Goal: Transaction & Acquisition: Subscribe to service/newsletter

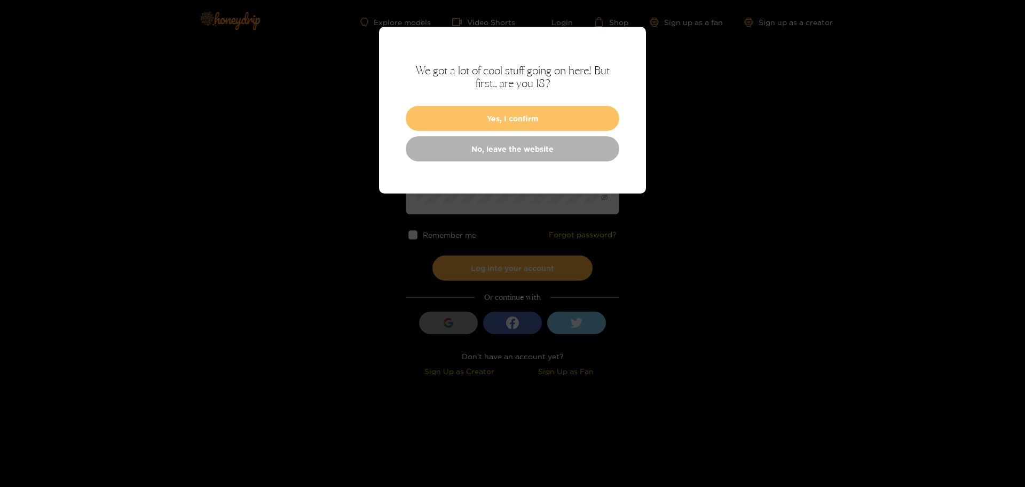
click at [542, 120] on button "Yes, I confirm" at bounding box center [513, 118] width 214 height 25
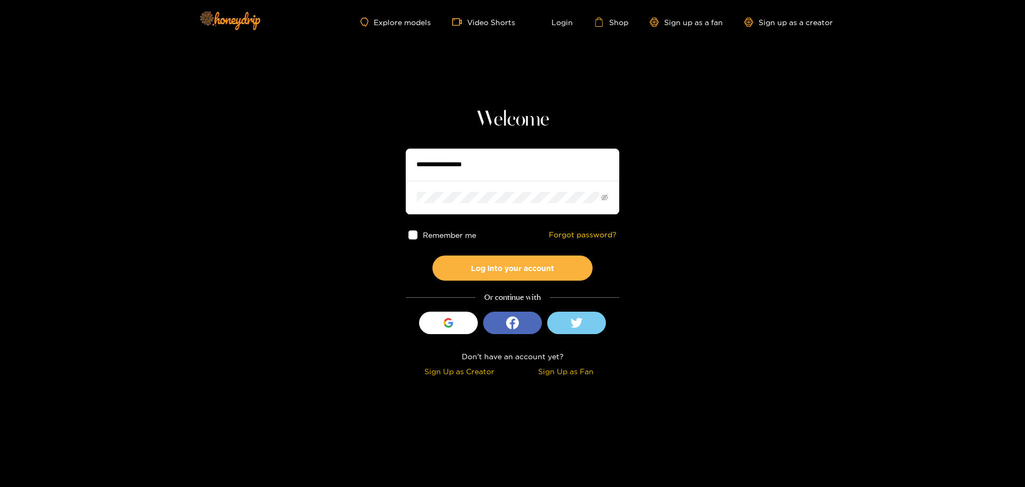
drag, startPoint x: 479, startPoint y: 152, endPoint x: 475, endPoint y: 156, distance: 6.0
click at [477, 153] on input "text" at bounding box center [513, 164] width 214 height 32
click at [475, 161] on input "text" at bounding box center [513, 164] width 214 height 32
type input "**********"
click at [433, 255] on button "Log into your account" at bounding box center [513, 267] width 160 height 25
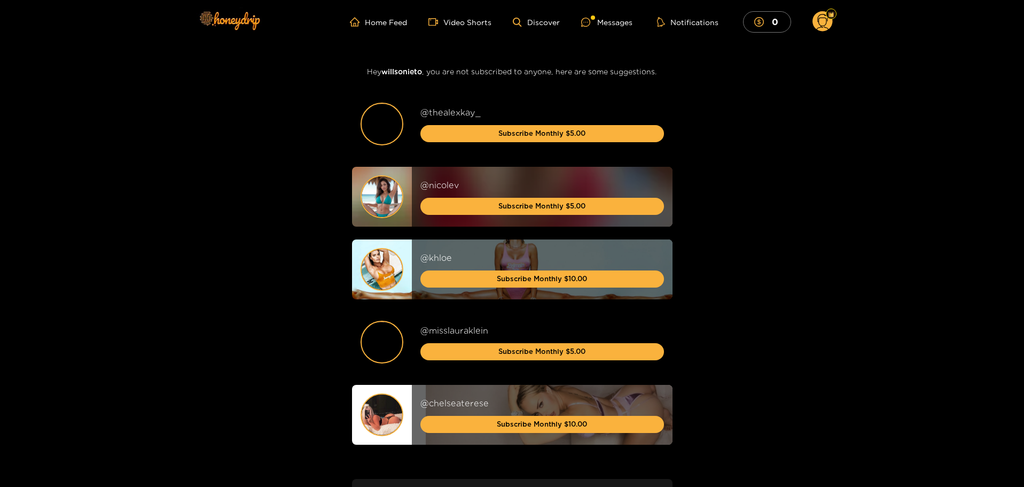
click at [607, 13] on ul "Home Feed Video Shorts Discover Messages Notifications 0" at bounding box center [591, 21] width 482 height 21
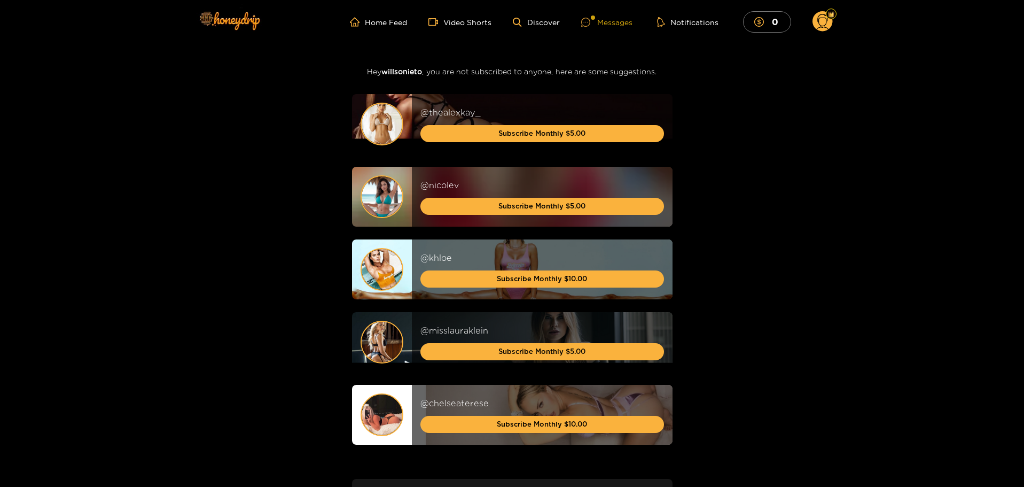
click at [605, 17] on div "Messages" at bounding box center [606, 22] width 51 height 12
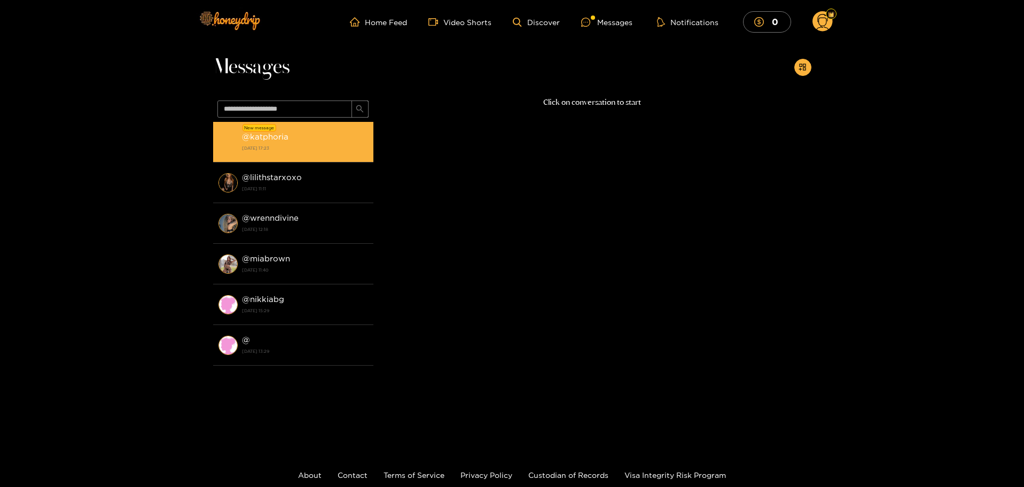
click at [274, 133] on strong "@ katphoria" at bounding box center [265, 136] width 46 height 9
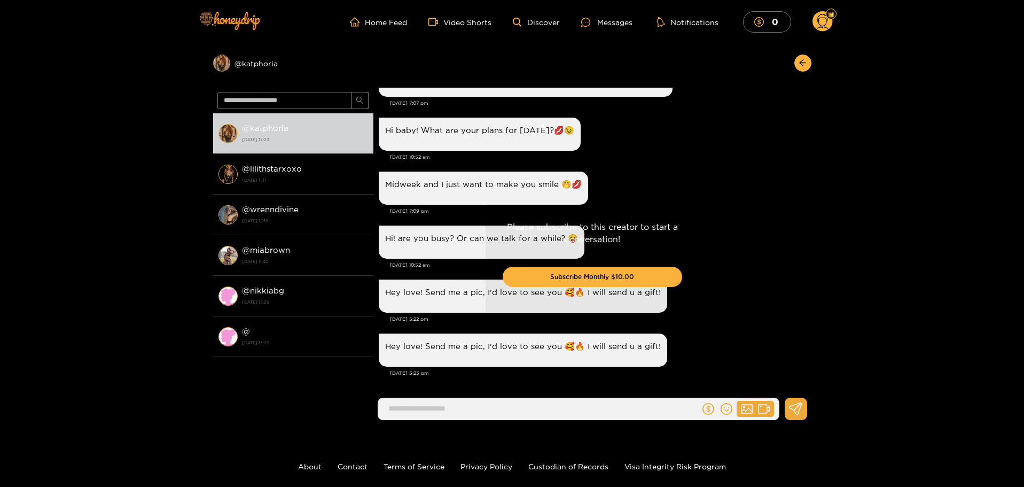
drag, startPoint x: 806, startPoint y: 348, endPoint x: 811, endPoint y: 344, distance: 6.4
click at [809, 345] on div "Please subscribe to this creator to start a conversation! Subscribe Monthly $10…" at bounding box center [592, 258] width 438 height 341
drag, startPoint x: 812, startPoint y: 344, endPoint x: 814, endPoint y: 310, distance: 33.7
click at [814, 320] on div "Preview @ katphoria @ katphoria 18 August 2025 17:23 @ lilithstarxoxo 19 July 2…" at bounding box center [512, 236] width 1024 height 385
click at [583, 226] on p "Please subscribe to this creator to start a conversation!" at bounding box center [592, 233] width 179 height 25
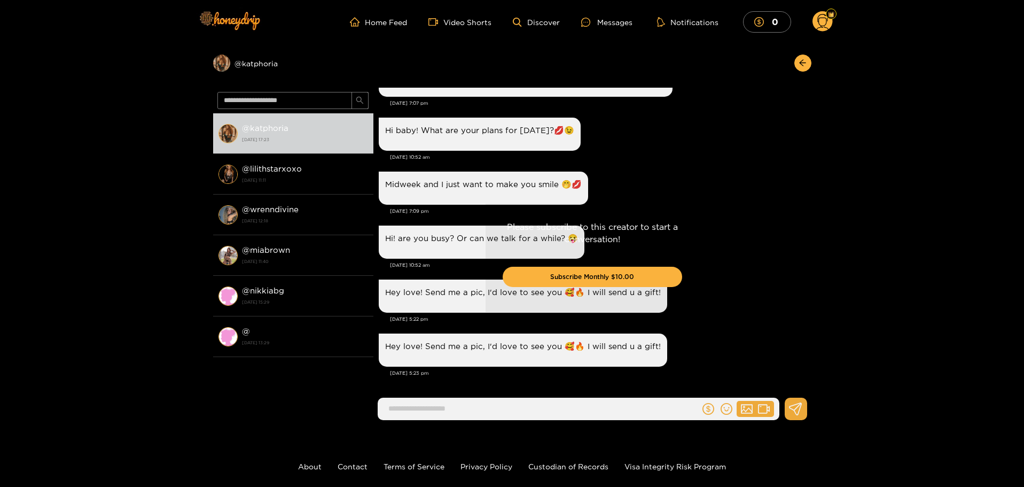
click at [689, 236] on div "Please subscribe to this creator to start a conversation! Subscribe Monthly $10…" at bounding box center [592, 257] width 214 height 108
click at [807, 351] on div "Please subscribe to this creator to start a conversation! Subscribe Monthly $10…" at bounding box center [592, 258] width 438 height 341
drag, startPoint x: 810, startPoint y: 353, endPoint x: 789, endPoint y: 171, distance: 183.3
click at [789, 181] on div "Please subscribe to this creator to start a conversation! Subscribe Monthly $10…" at bounding box center [592, 258] width 438 height 341
click at [805, 57] on button "button" at bounding box center [802, 62] width 17 height 17
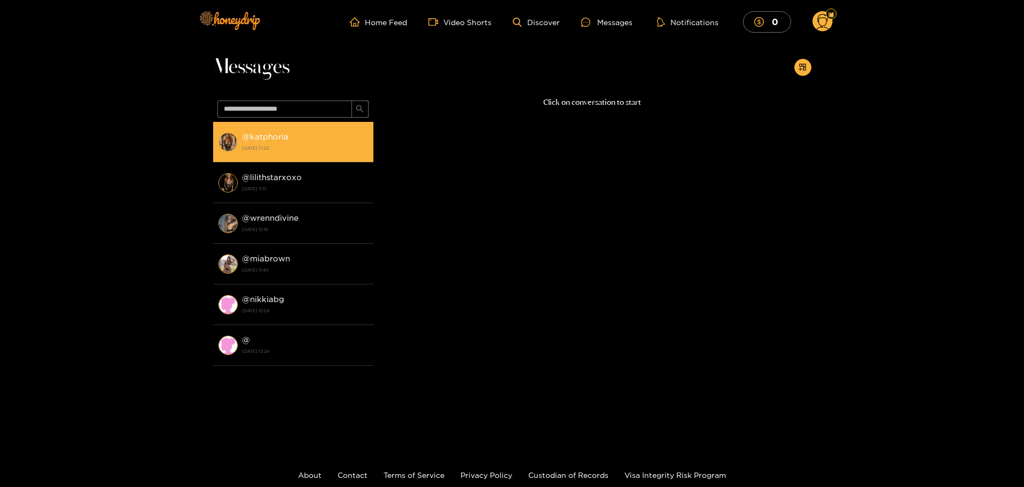
click at [220, 150] on span at bounding box center [227, 141] width 19 height 19
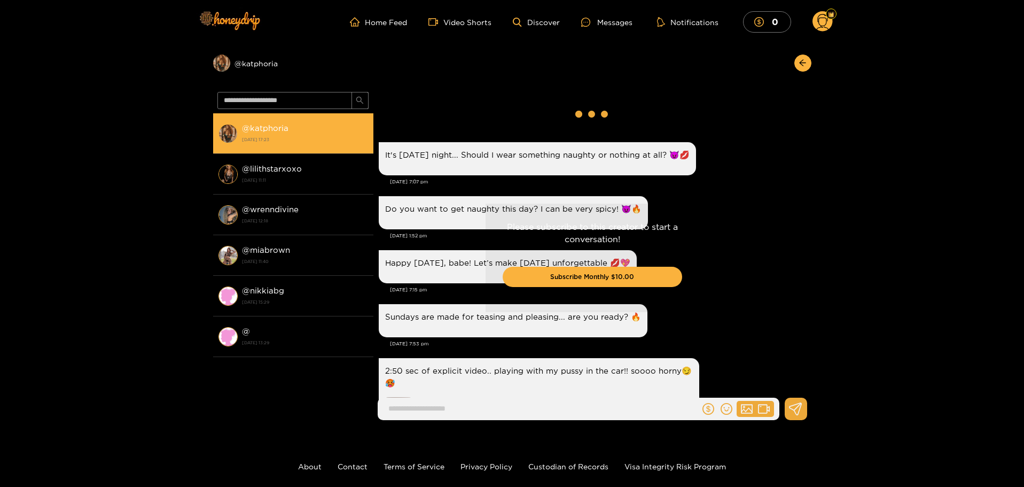
scroll to position [1213, 0]
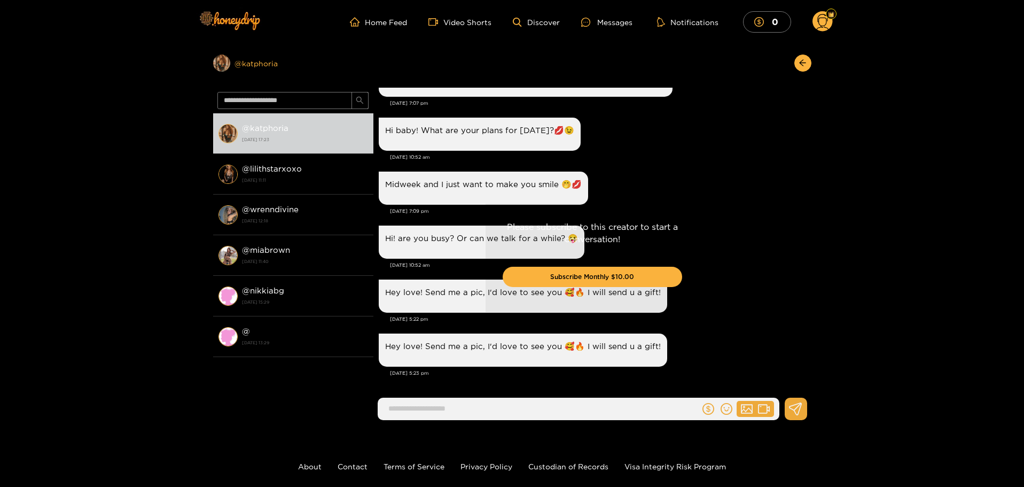
click at [253, 68] on div "Preview @ katphoria" at bounding box center [293, 62] width 160 height 17
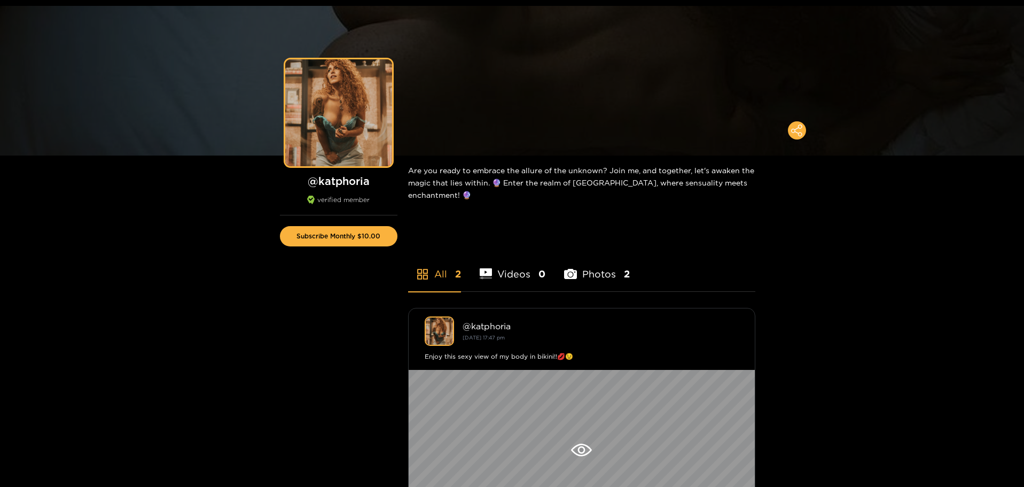
scroll to position [53, 0]
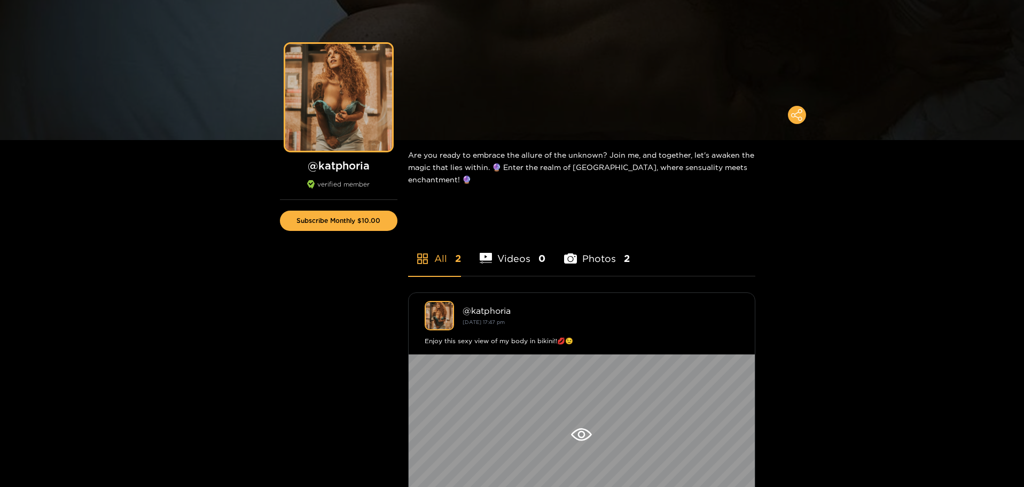
click at [526, 252] on li "Videos 0" at bounding box center [513, 252] width 66 height 48
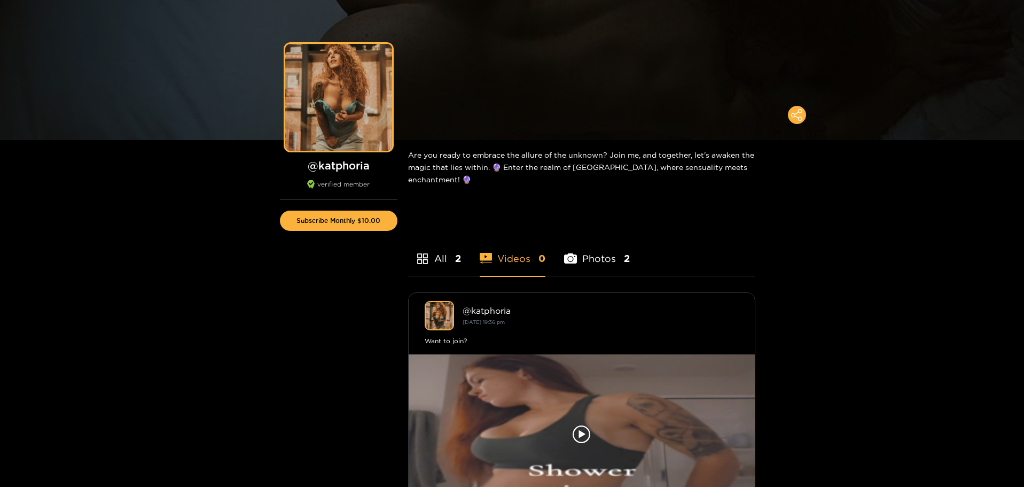
click at [435, 257] on li "All 2" at bounding box center [434, 252] width 53 height 48
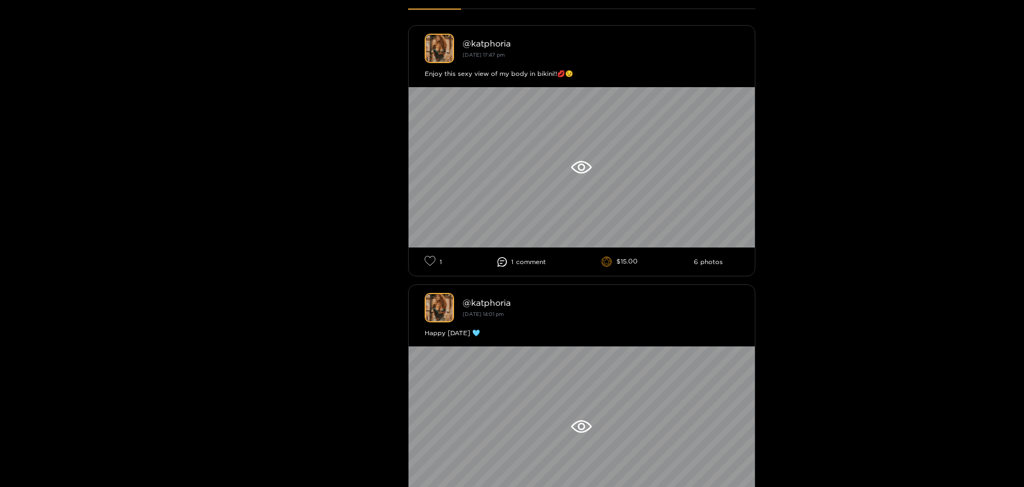
scroll to position [107, 0]
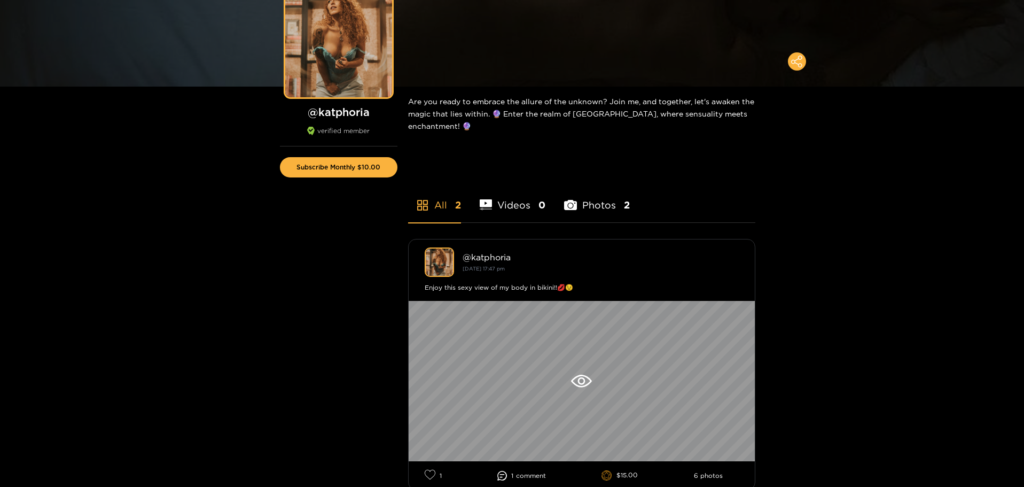
click at [531, 208] on li "Videos 0" at bounding box center [513, 198] width 66 height 48
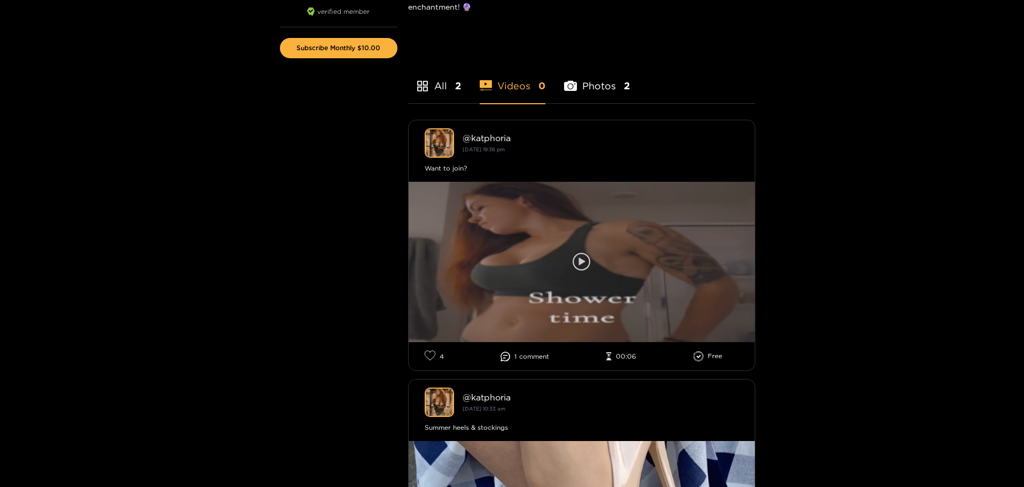
scroll to position [267, 0]
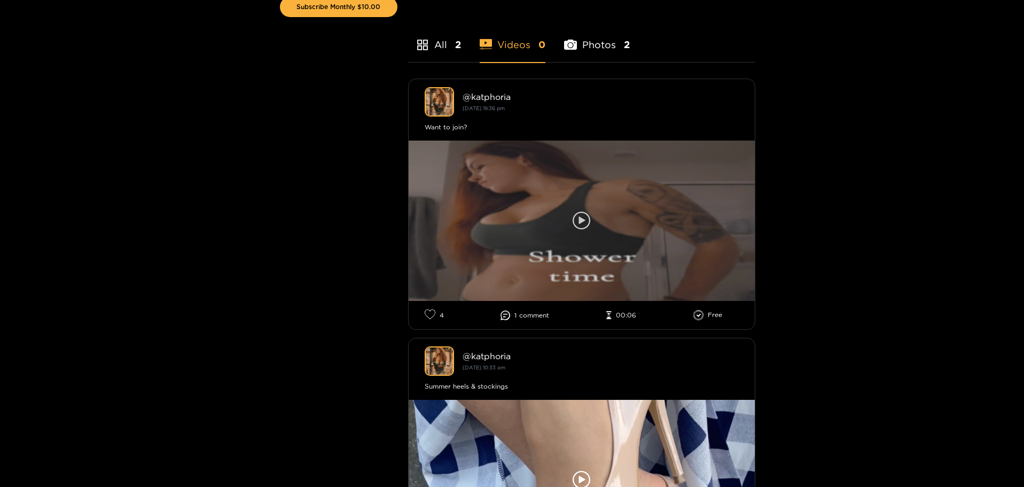
click at [582, 217] on icon at bounding box center [582, 221] width 18 height 18
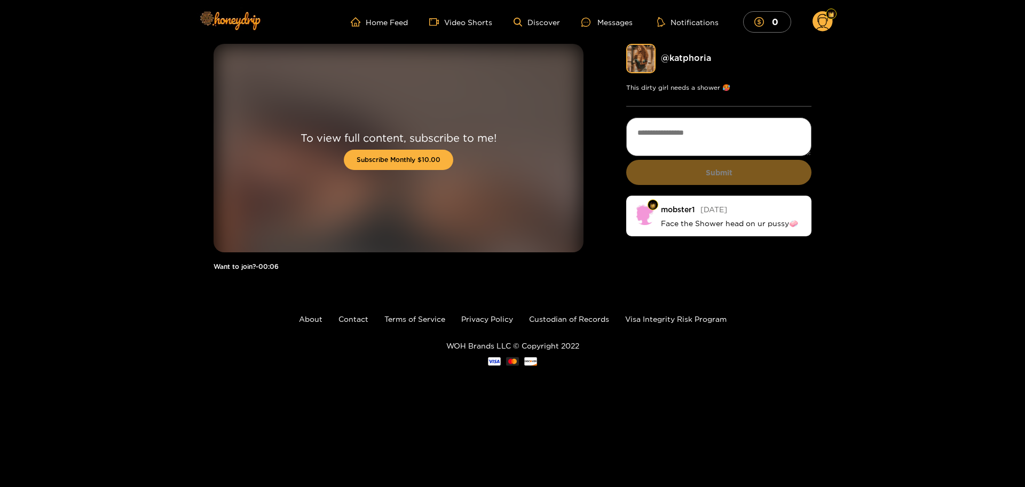
click at [824, 17] on circle at bounding box center [823, 21] width 20 height 20
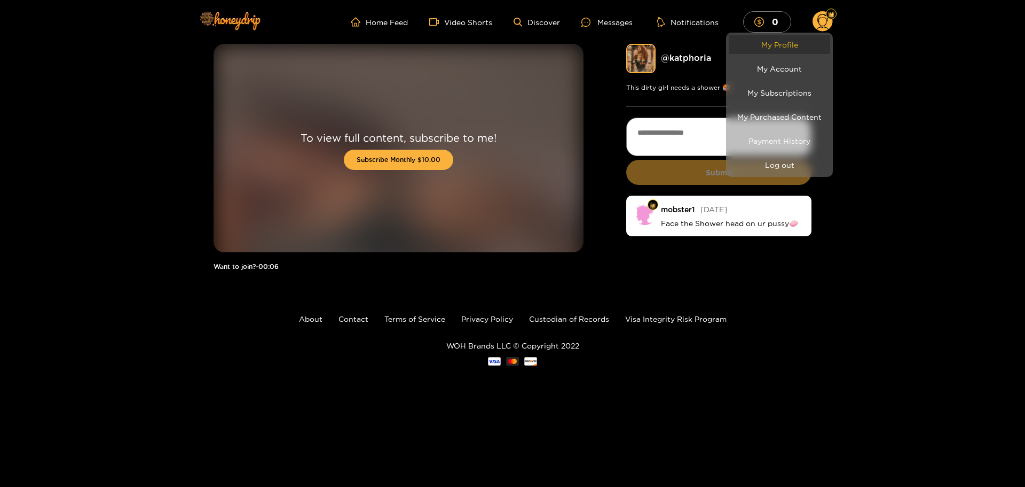
click at [791, 45] on link "My Profile" at bounding box center [779, 44] width 101 height 19
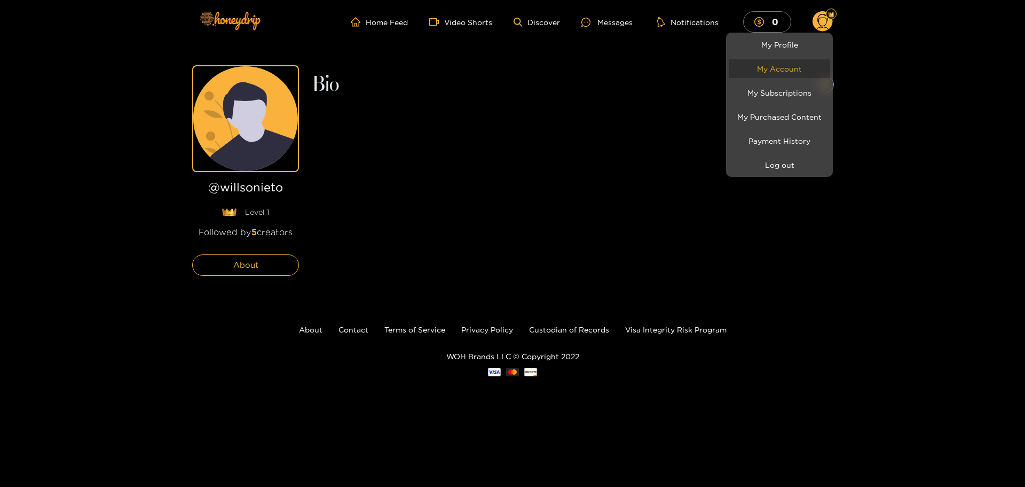
click at [774, 64] on link "My Account" at bounding box center [779, 68] width 101 height 19
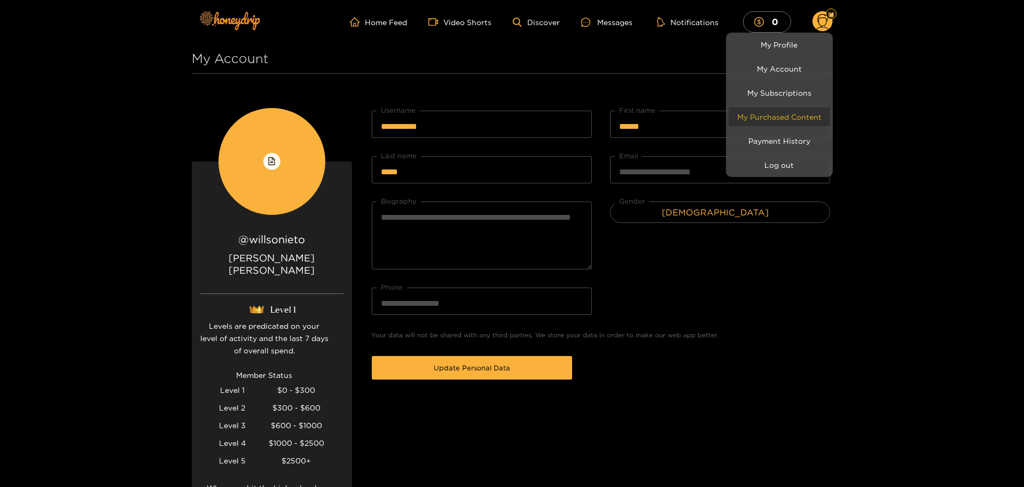
click at [790, 119] on link "My Purchased Content" at bounding box center [779, 116] width 101 height 19
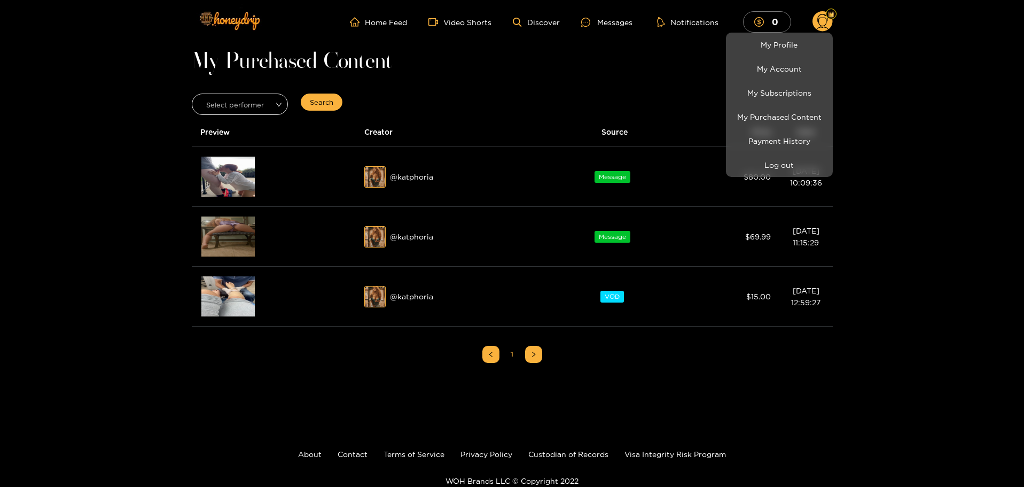
click at [231, 296] on div at bounding box center [512, 243] width 1024 height 487
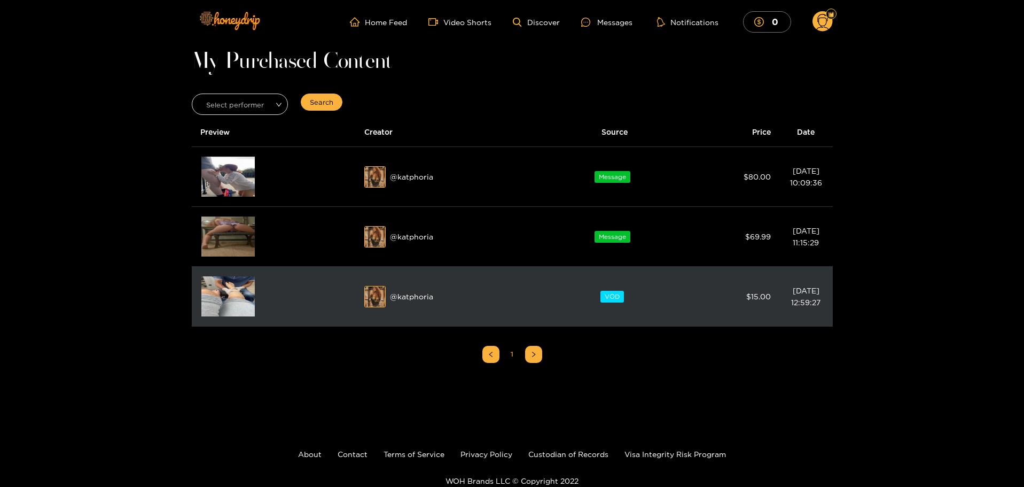
click at [237, 293] on img at bounding box center [227, 296] width 53 height 40
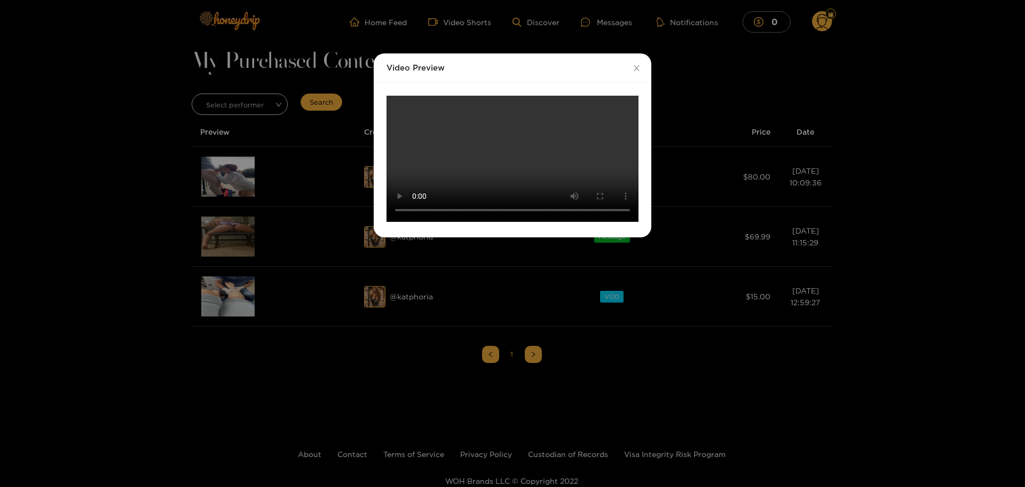
scroll to position [83, 0]
click at [682, 315] on div "Video Preview Your browser does not support the video tag." at bounding box center [512, 243] width 1025 height 487
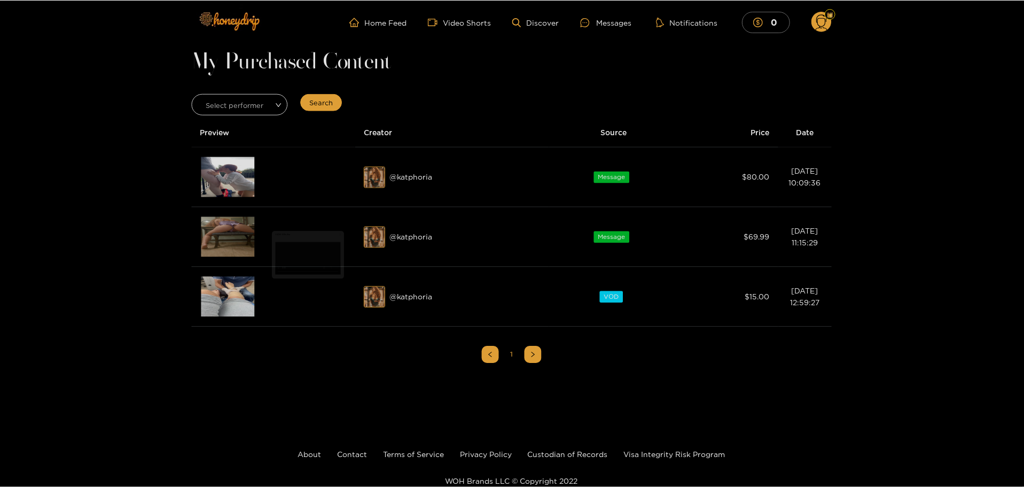
scroll to position [29, 0]
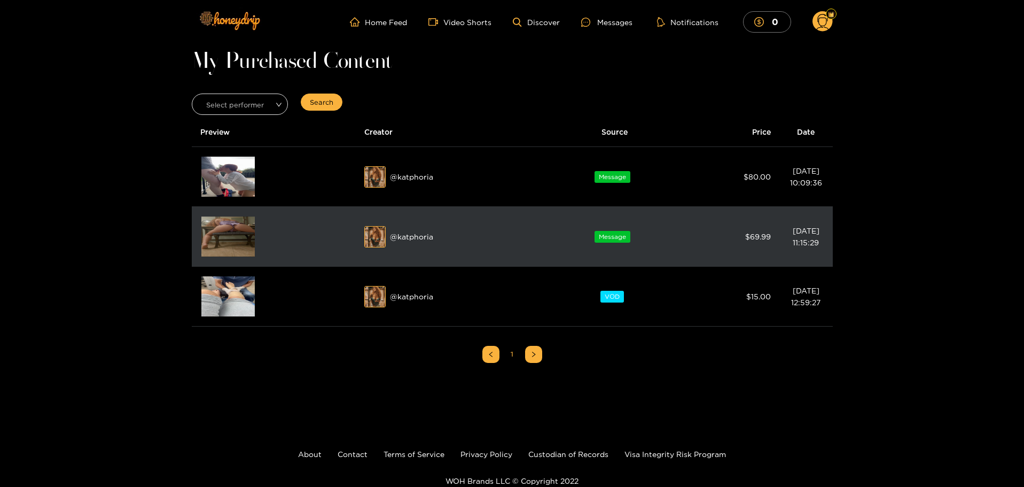
click at [221, 231] on img at bounding box center [227, 236] width 53 height 40
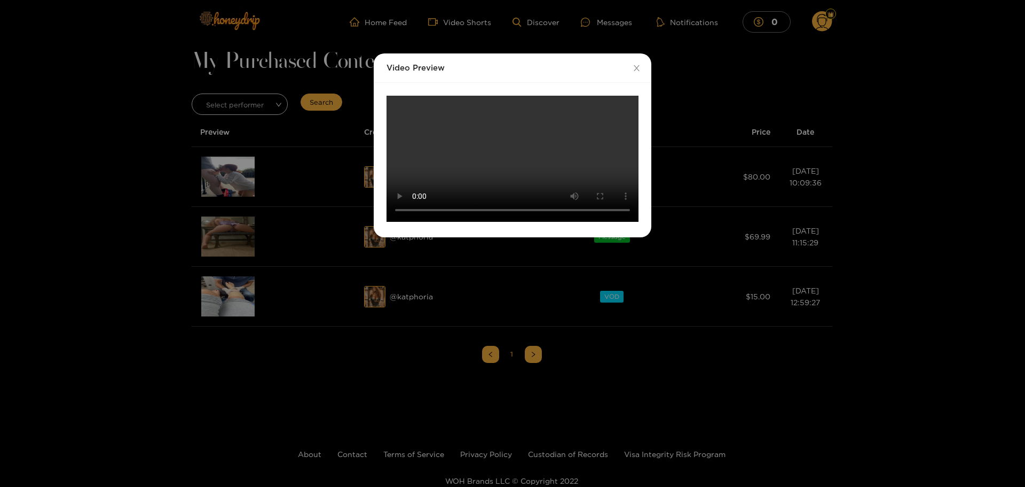
scroll to position [0, 0]
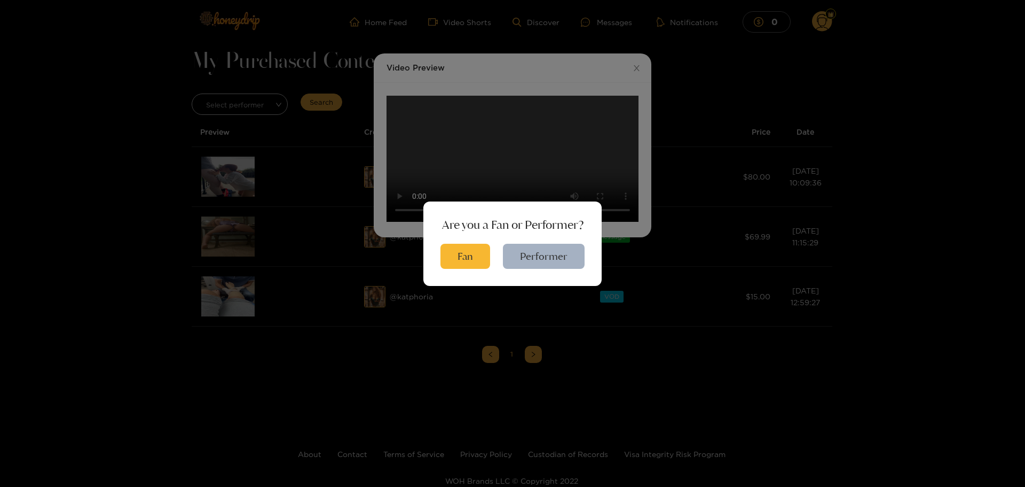
click at [610, 106] on div "Are you a Fan or Performer? Fan Performer" at bounding box center [512, 243] width 1025 height 487
click at [471, 251] on button "Fan" at bounding box center [466, 256] width 50 height 25
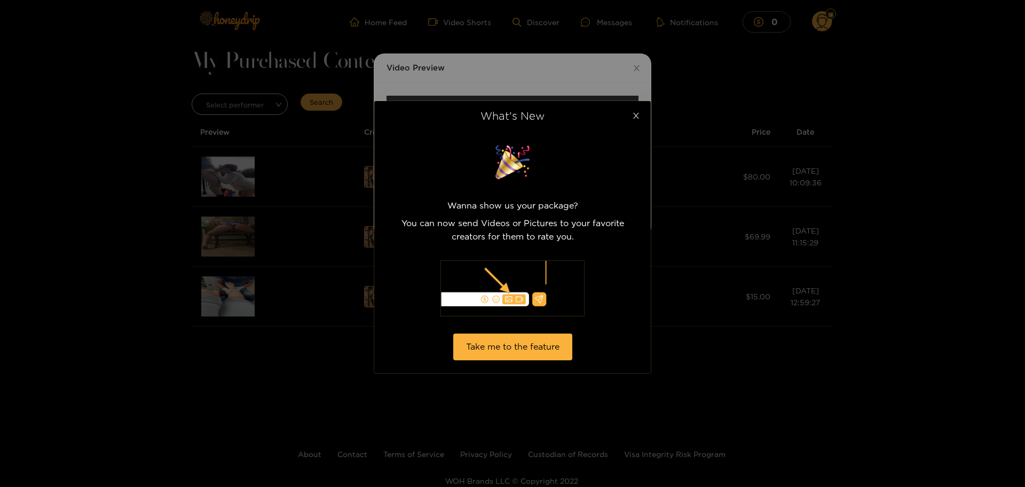
click at [638, 109] on span "Close" at bounding box center [636, 116] width 30 height 30
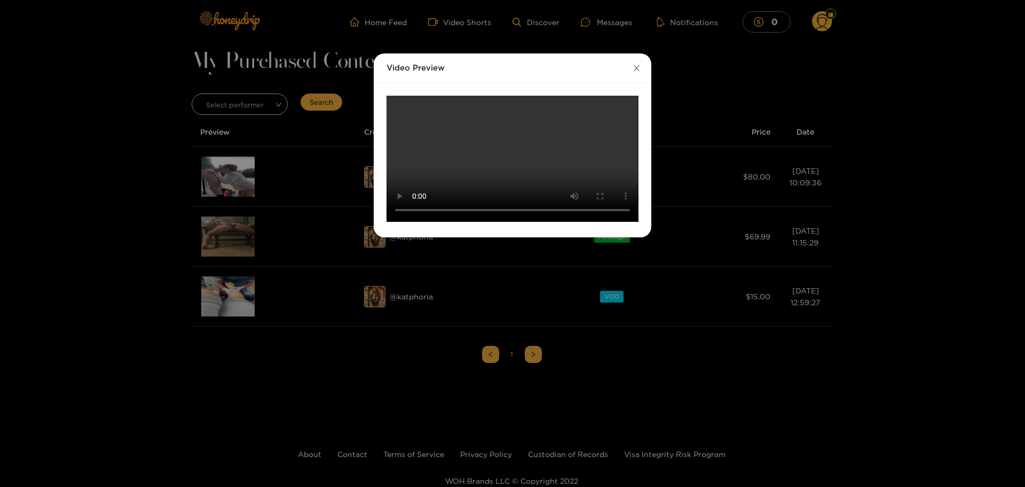
click at [643, 68] on span "Close" at bounding box center [637, 68] width 30 height 30
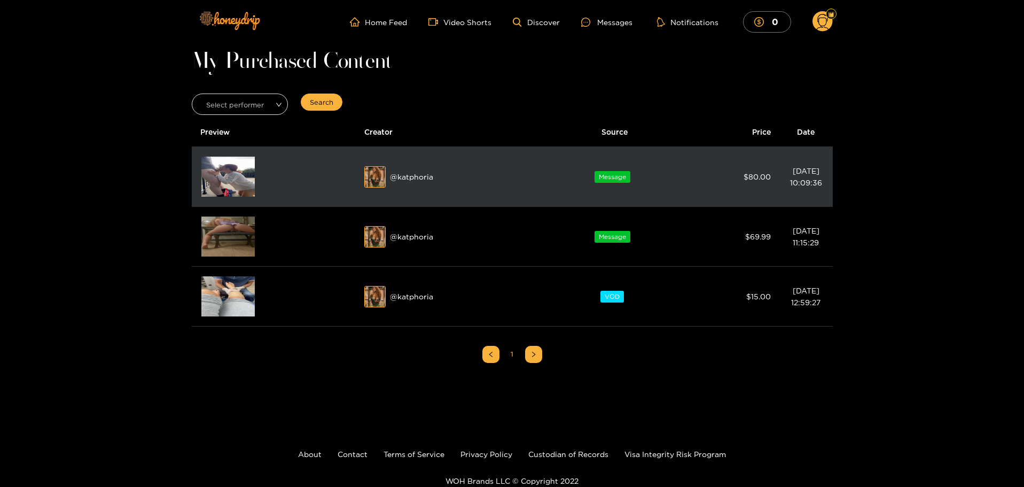
click at [226, 170] on img at bounding box center [227, 176] width 53 height 40
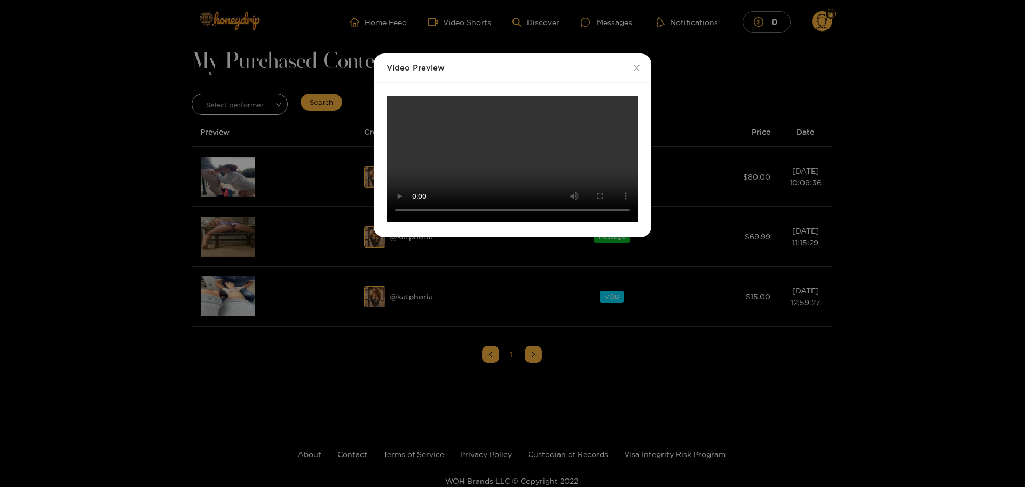
click at [768, 275] on div "Video Preview Your browser does not support the video tag." at bounding box center [512, 243] width 1025 height 487
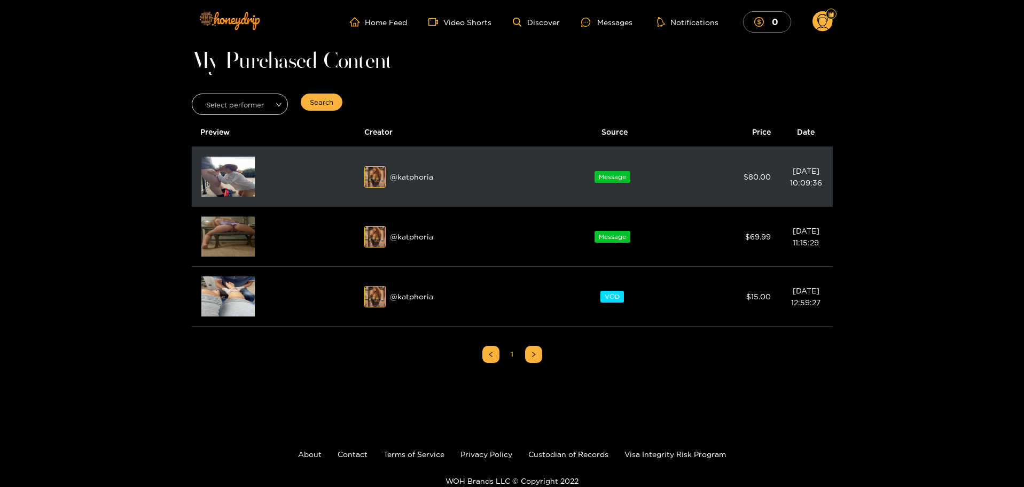
click at [393, 178] on div "@ katphoria" at bounding box center [452, 176] width 177 height 21
click at [370, 178] on img at bounding box center [375, 177] width 21 height 21
click at [407, 178] on div "@ katphoria" at bounding box center [452, 176] width 177 height 21
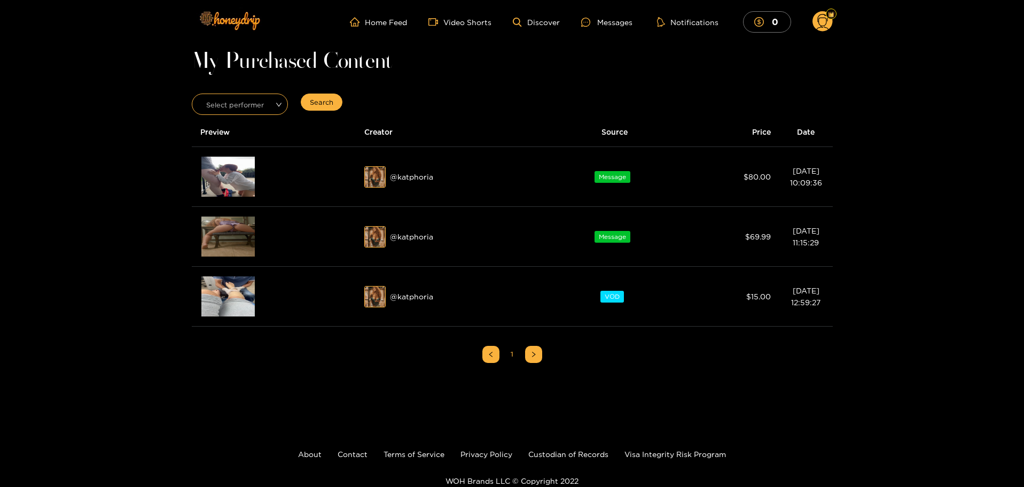
click at [268, 107] on input "search" at bounding box center [236, 102] width 76 height 16
click at [248, 144] on div "katphoria" at bounding box center [239, 145] width 83 height 12
click at [362, 19] on span "home" at bounding box center [357, 22] width 15 height 10
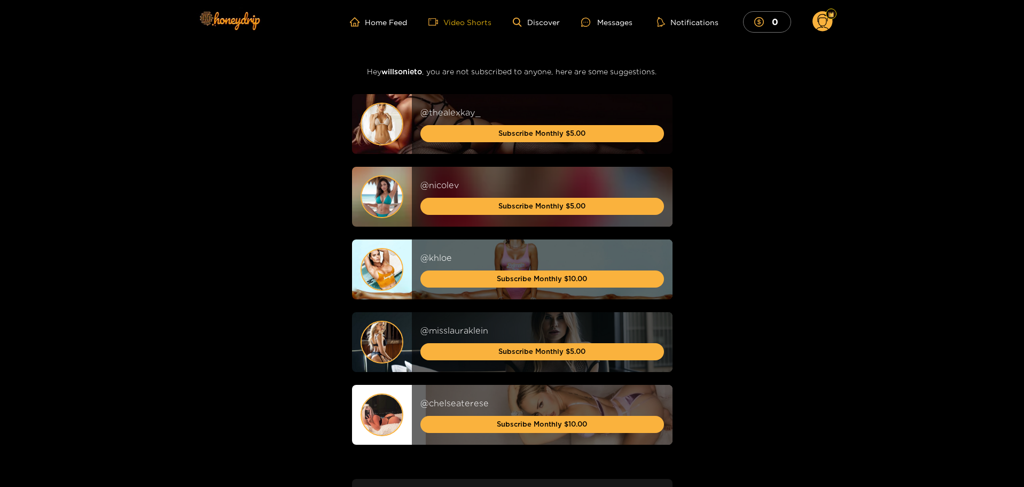
click at [457, 19] on link "Video Shorts" at bounding box center [459, 22] width 63 height 10
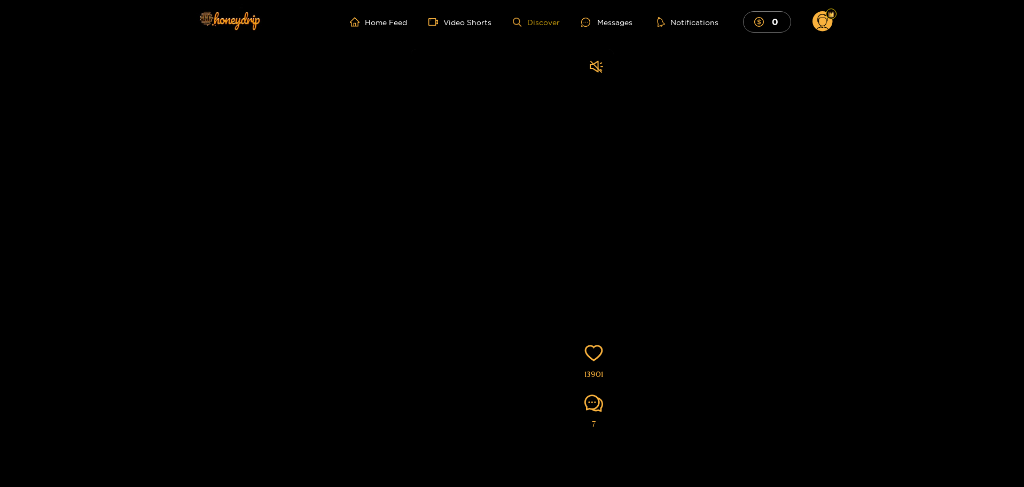
click at [528, 24] on link "Discover" at bounding box center [536, 22] width 46 height 9
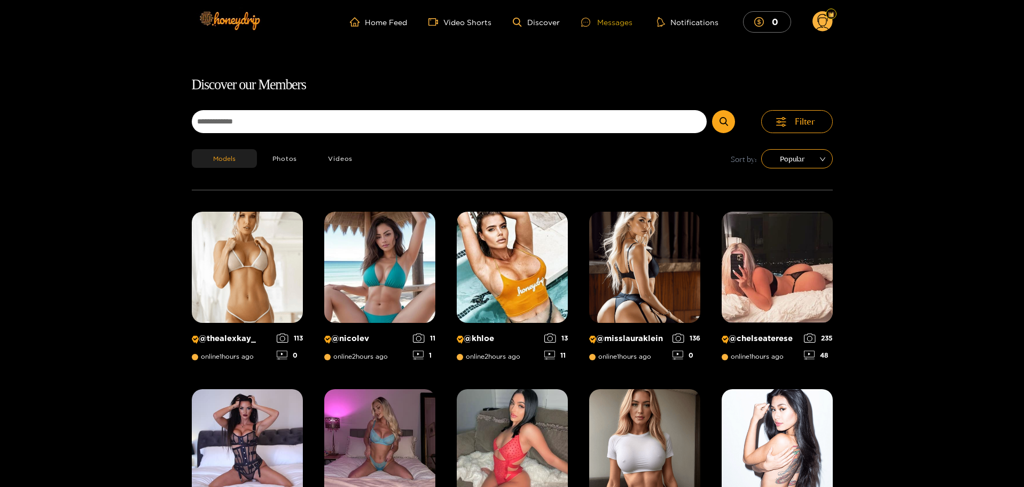
click at [622, 24] on div "Messages" at bounding box center [606, 22] width 51 height 12
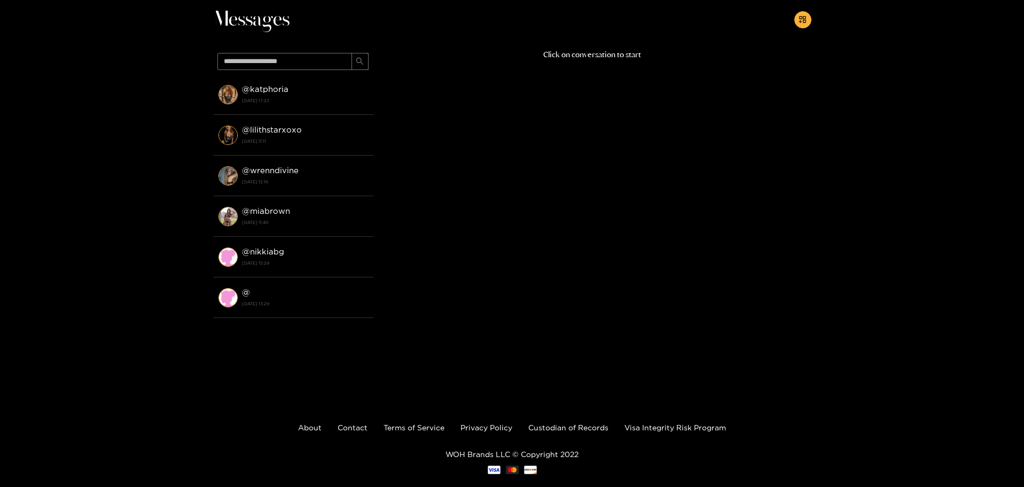
scroll to position [67, 0]
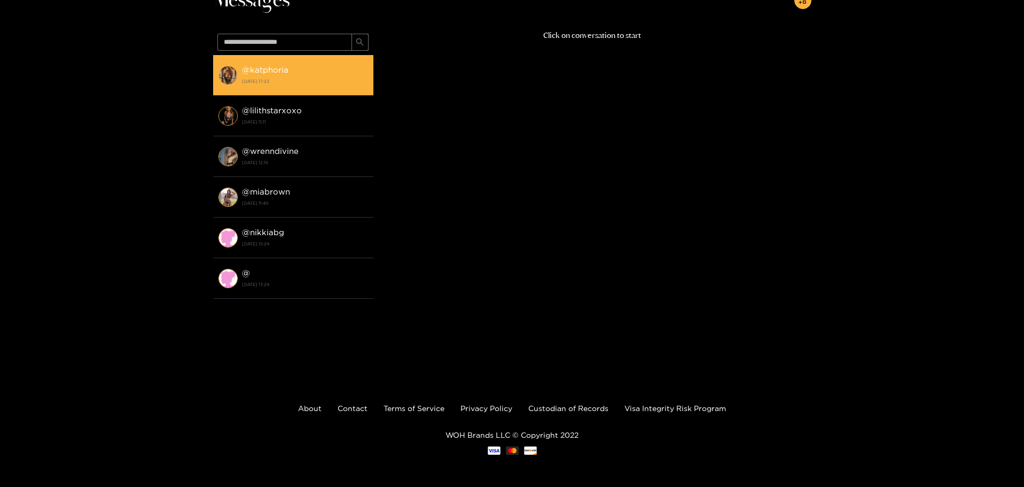
click at [259, 89] on li "@ katphoria 18 August 2025 17:23" at bounding box center [293, 75] width 160 height 41
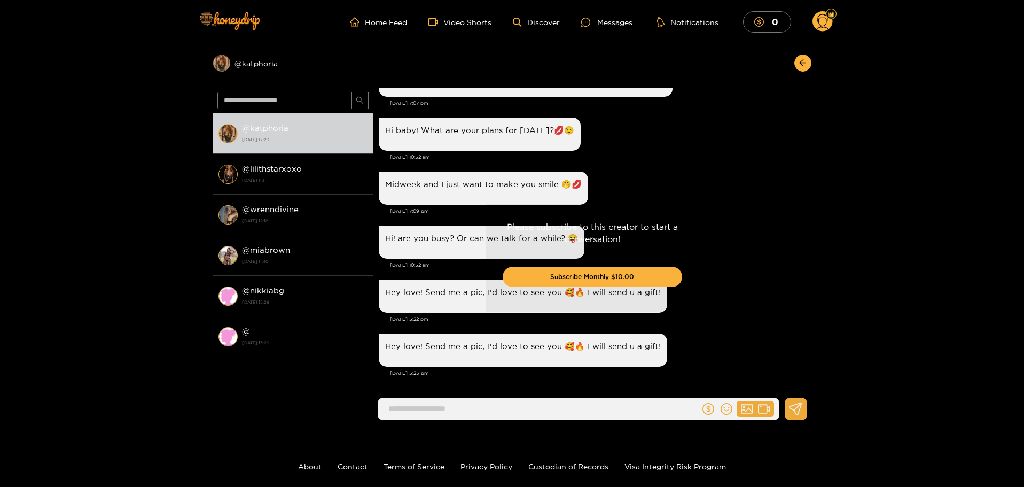
scroll to position [1213, 0]
click at [589, 273] on button "Subscribe Monthly $10.00" at bounding box center [592, 277] width 179 height 20
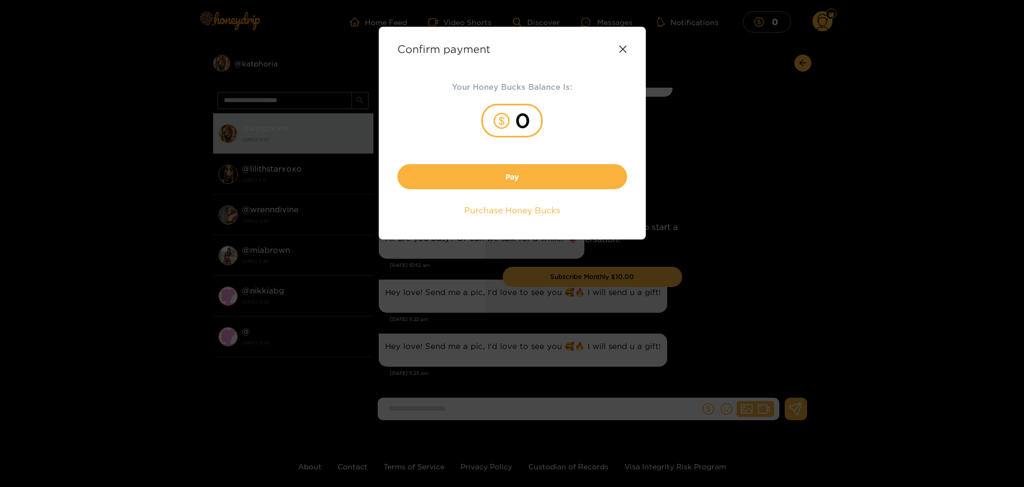
click at [624, 46] on icon at bounding box center [622, 49] width 9 height 9
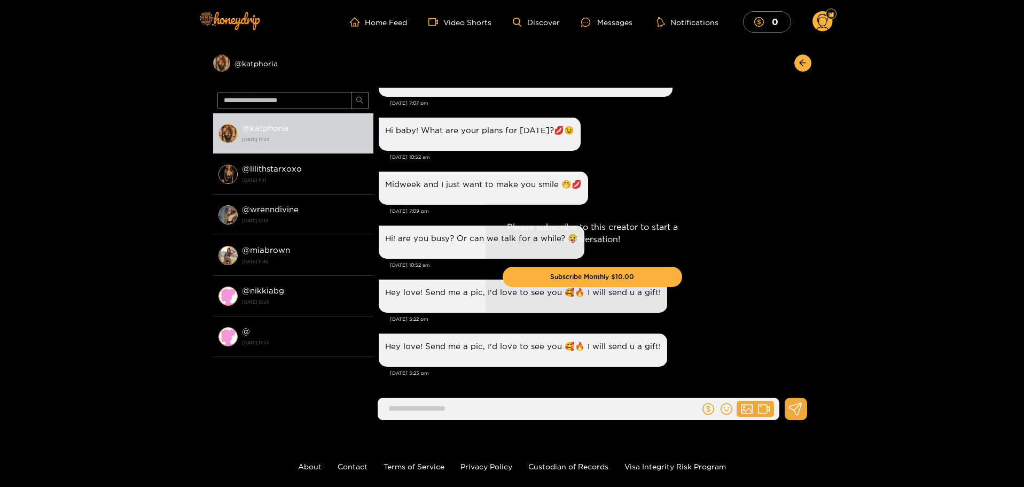
drag, startPoint x: 809, startPoint y: 367, endPoint x: 810, endPoint y: 347, distance: 19.8
click at [810, 348] on div "Please subscribe to this creator to start a conversation! Subscribe Monthly $10…" at bounding box center [592, 258] width 438 height 341
click at [810, 356] on div "Please subscribe to this creator to start a conversation! Subscribe Monthly $10…" at bounding box center [592, 258] width 438 height 341
click at [746, 357] on div "Please subscribe to this creator to start a conversation! Subscribe Monthly $10…" at bounding box center [592, 258] width 438 height 341
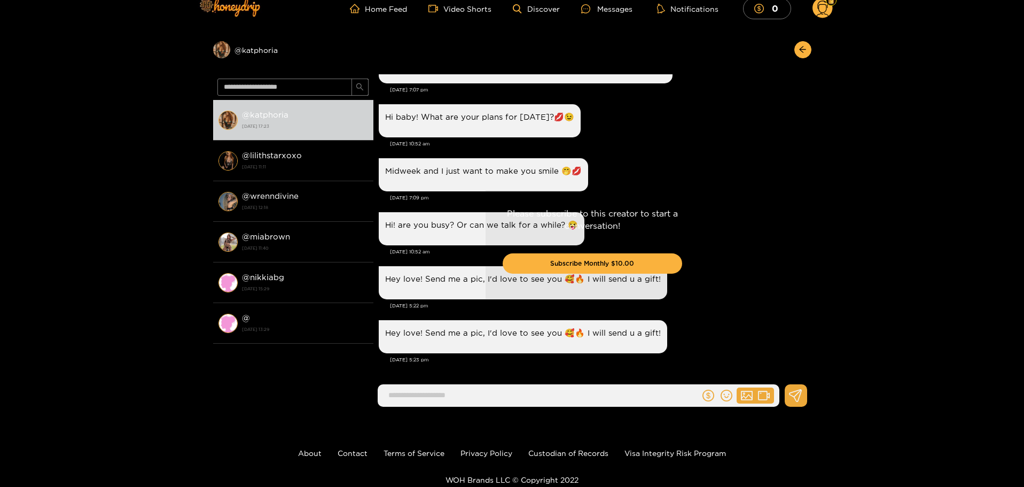
scroll to position [0, 0]
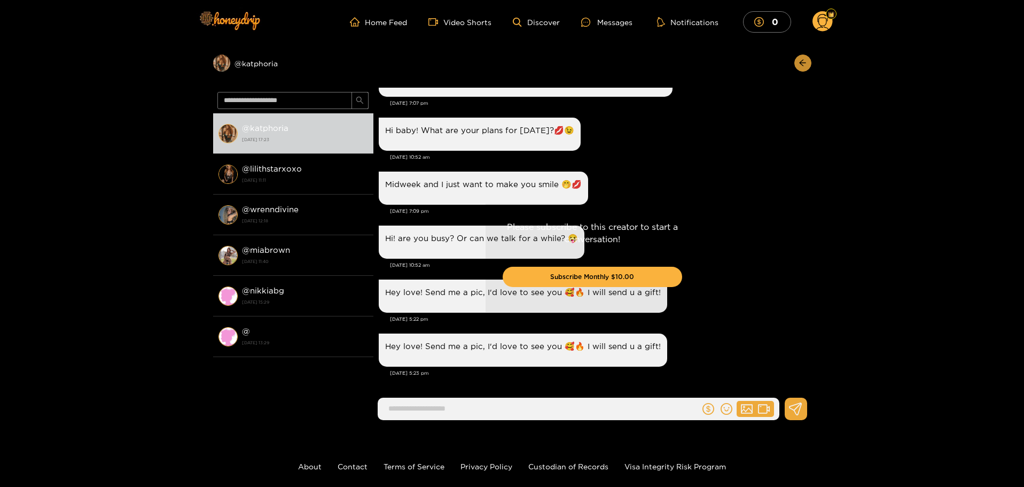
click at [802, 55] on button "button" at bounding box center [802, 62] width 17 height 17
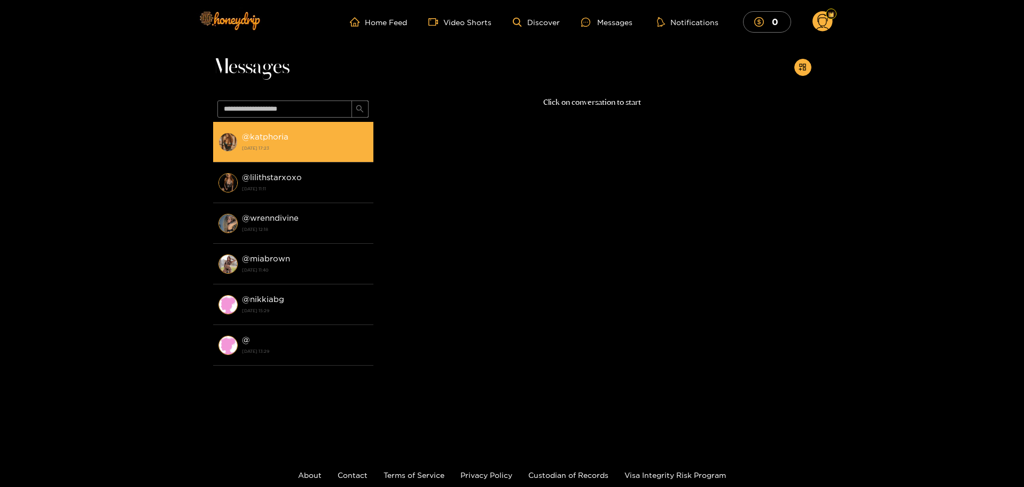
click at [241, 147] on li "@ katphoria 18 August 2025 17:23" at bounding box center [293, 142] width 160 height 41
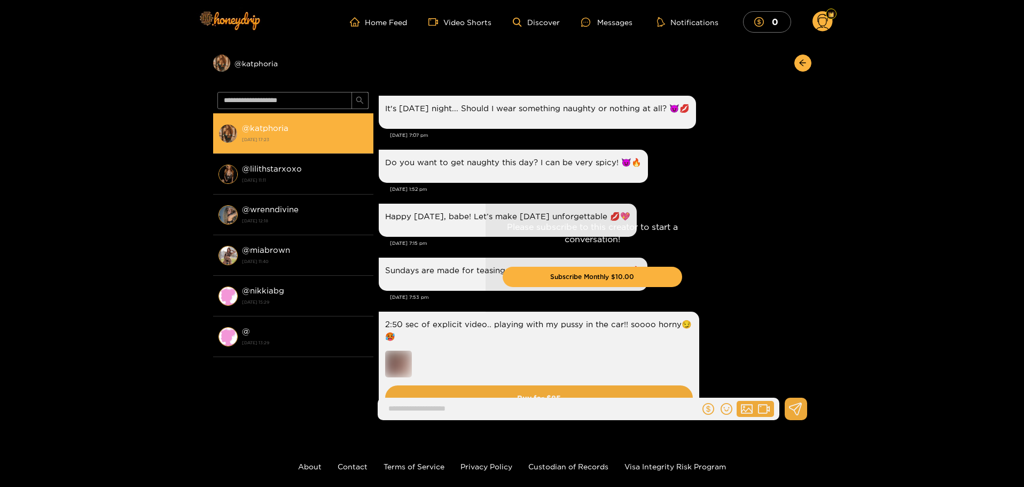
scroll to position [1213, 0]
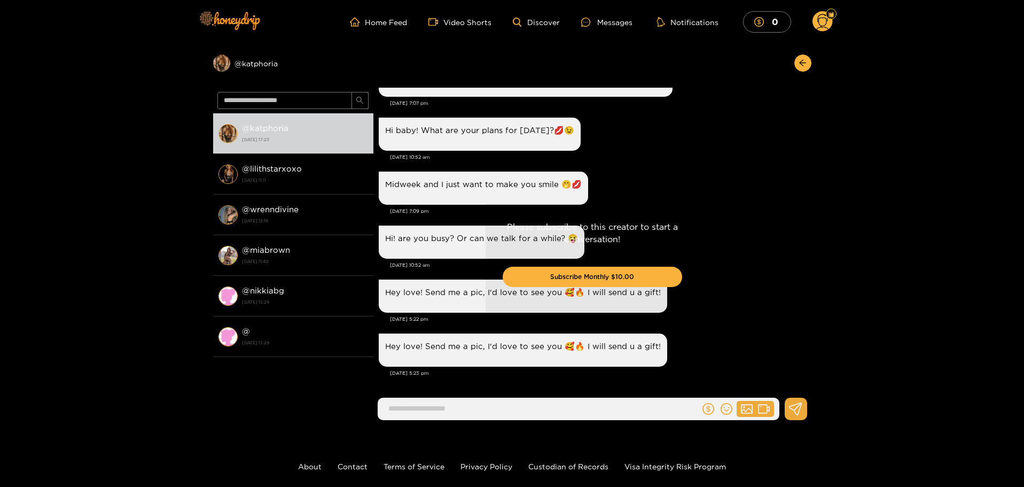
click at [518, 213] on div "Please subscribe to this creator to start a conversation! Subscribe Monthly $10…" at bounding box center [592, 257] width 214 height 108
click at [514, 221] on p "Please subscribe to this creator to start a conversation!" at bounding box center [592, 233] width 179 height 25
click at [515, 224] on p "Please subscribe to this creator to start a conversation!" at bounding box center [592, 233] width 179 height 25
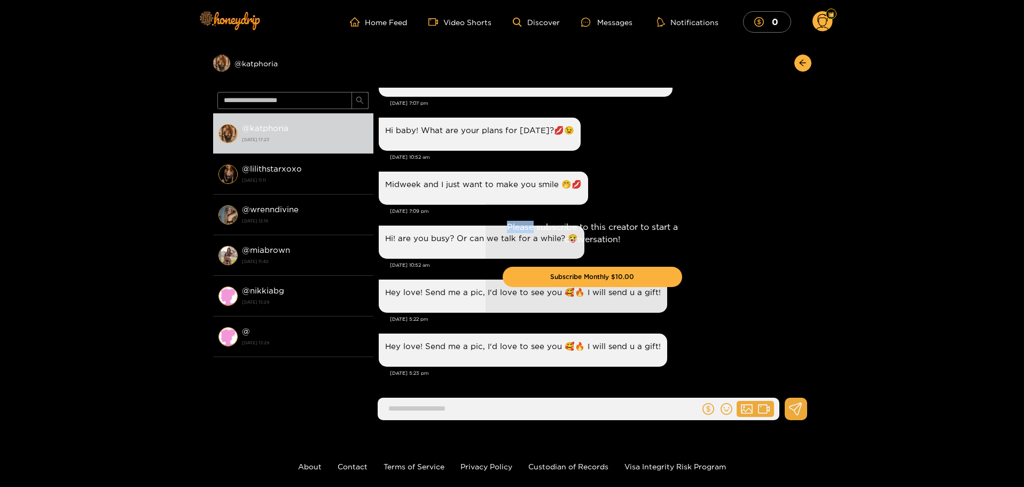
click at [518, 226] on p "Please subscribe to this creator to start a conversation!" at bounding box center [592, 233] width 179 height 25
drag, startPoint x: 575, startPoint y: 242, endPoint x: 586, endPoint y: 246, distance: 11.7
click at [580, 244] on p "Please subscribe to this creator to start a conversation!" at bounding box center [592, 233] width 179 height 25
drag, startPoint x: 607, startPoint y: 248, endPoint x: 621, endPoint y: 251, distance: 14.3
click at [610, 248] on div "Please subscribe to this creator to start a conversation! Subscribe Monthly $10…" at bounding box center [592, 257] width 214 height 108
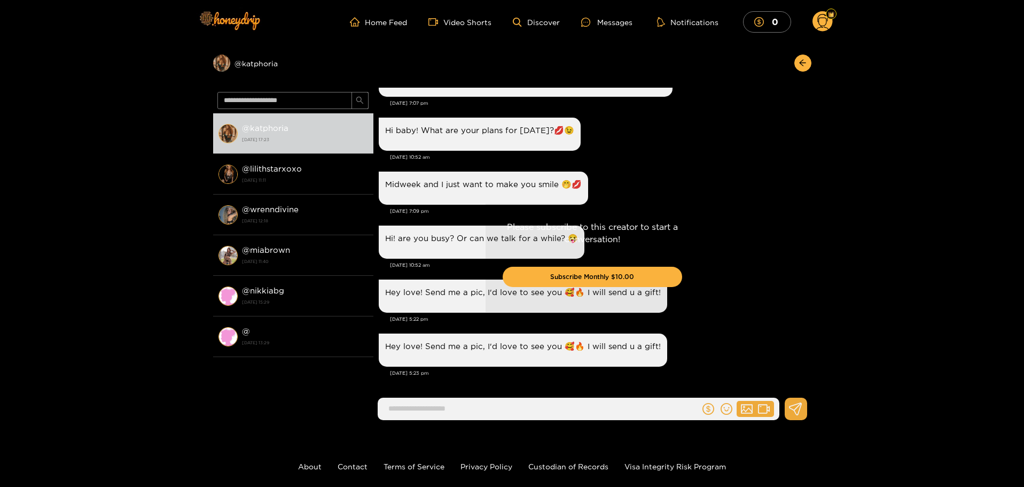
drag, startPoint x: 621, startPoint y: 251, endPoint x: 707, endPoint y: 299, distance: 98.3
click at [627, 257] on div "Please subscribe to this creator to start a conversation! Subscribe Monthly $10…" at bounding box center [592, 257] width 214 height 108
click at [630, 397] on div "Please subscribe to this creator to start a conversation! Subscribe Monthly $10…" at bounding box center [592, 258] width 438 height 341
click at [630, 402] on div "Please subscribe to this creator to start a conversation! Subscribe Monthly $10…" at bounding box center [592, 258] width 438 height 341
drag, startPoint x: 634, startPoint y: 402, endPoint x: 667, endPoint y: 404, distance: 33.2
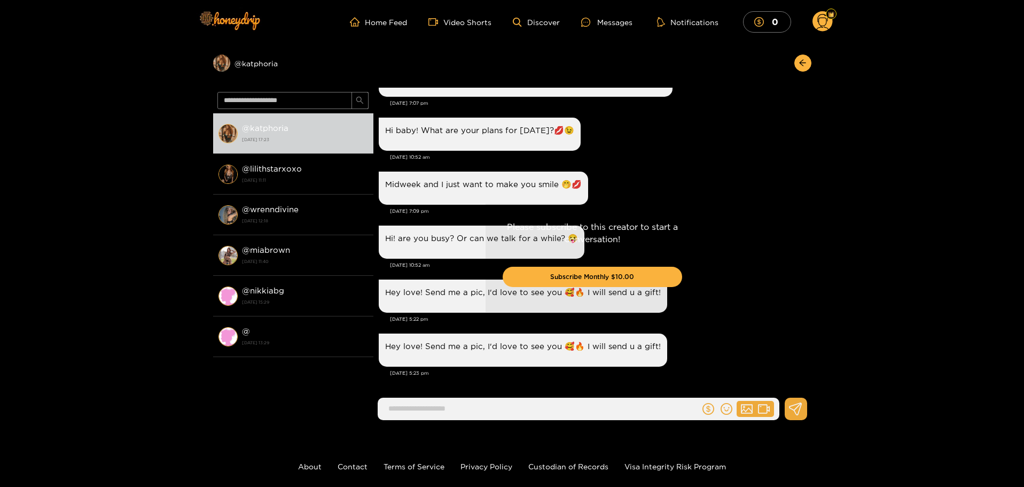
click at [636, 402] on div "Please subscribe to this creator to start a conversation! Subscribe Monthly $10…" at bounding box center [592, 258] width 438 height 341
drag, startPoint x: 667, startPoint y: 404, endPoint x: 732, endPoint y: 400, distance: 64.8
click at [669, 404] on div "Please subscribe to this creator to start a conversation! Subscribe Monthly $10…" at bounding box center [592, 258] width 438 height 341
click at [808, 369] on div "Please subscribe to this creator to start a conversation! Subscribe Monthly $10…" at bounding box center [592, 258] width 438 height 341
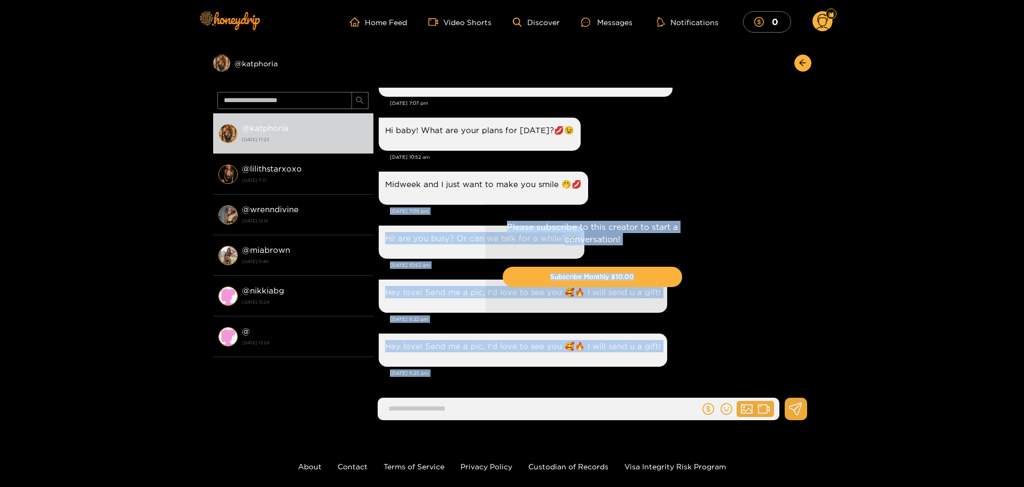
drag, startPoint x: 810, startPoint y: 370, endPoint x: 823, endPoint y: 133, distance: 236.9
click at [829, 163] on div "Preview @ katphoria @ katphoria 18 August 2025 17:23 @ lilithstarxoxo 19 July 2…" at bounding box center [512, 236] width 1024 height 385
click at [754, 88] on div "Please subscribe to this creator to start a conversation! Subscribe Monthly $10…" at bounding box center [592, 258] width 438 height 341
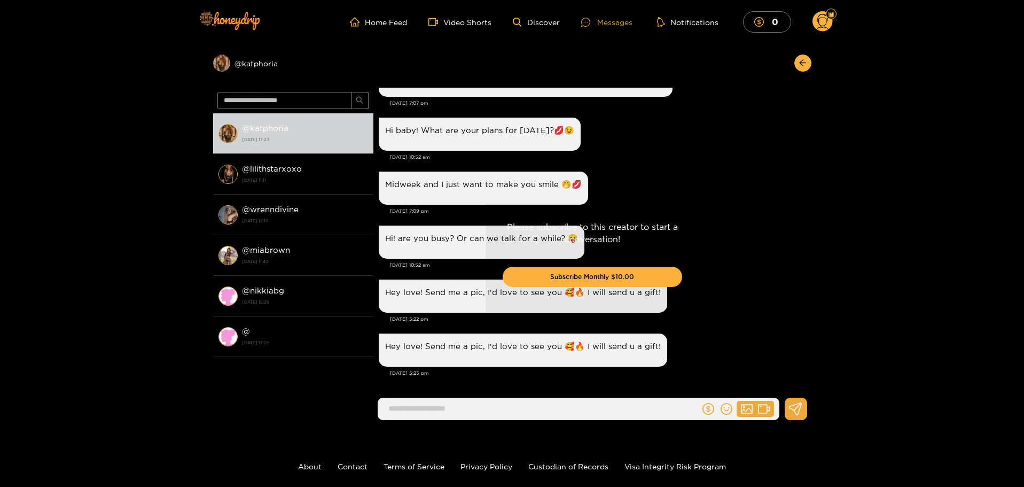
click at [626, 25] on div "Messages" at bounding box center [606, 22] width 51 height 12
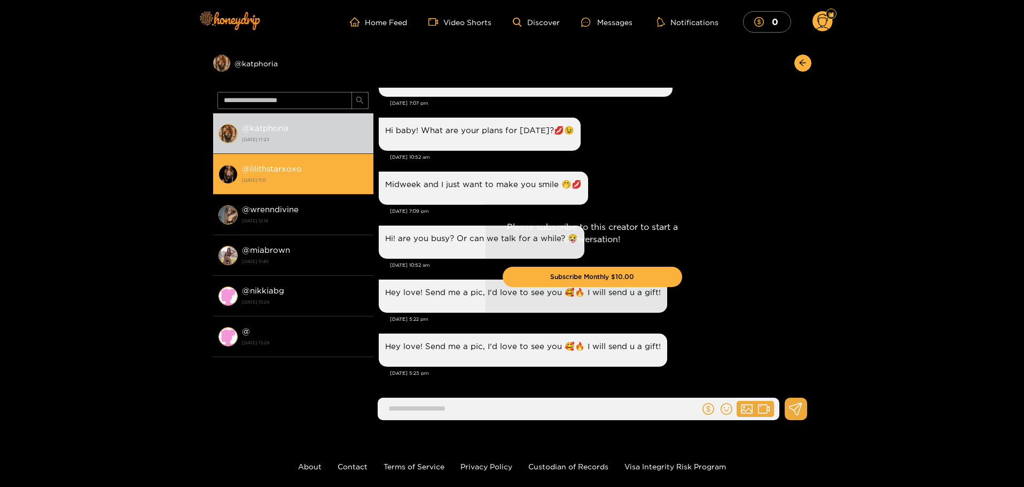
click at [289, 181] on strong "19 July 2024 11:11" at bounding box center [305, 180] width 126 height 10
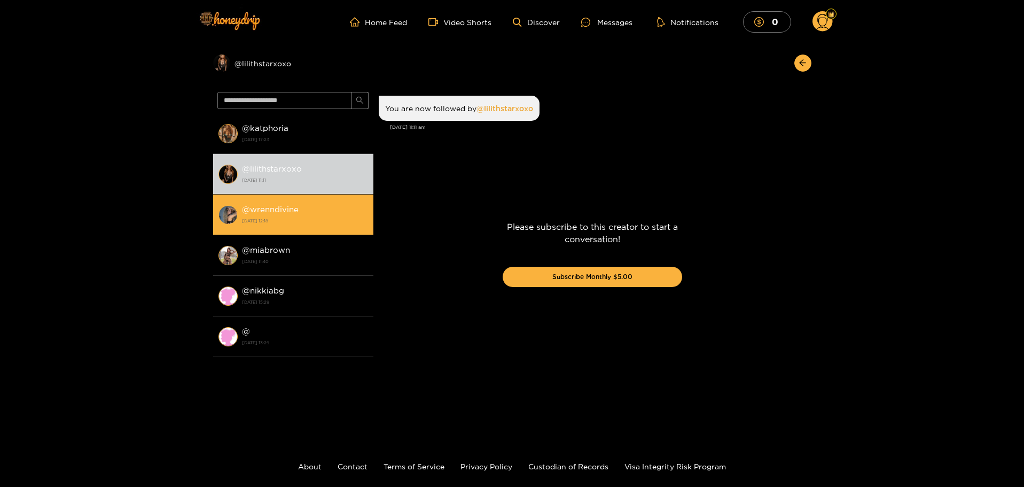
click at [296, 217] on strong "3 July 2024 12:18" at bounding box center [305, 221] width 126 height 10
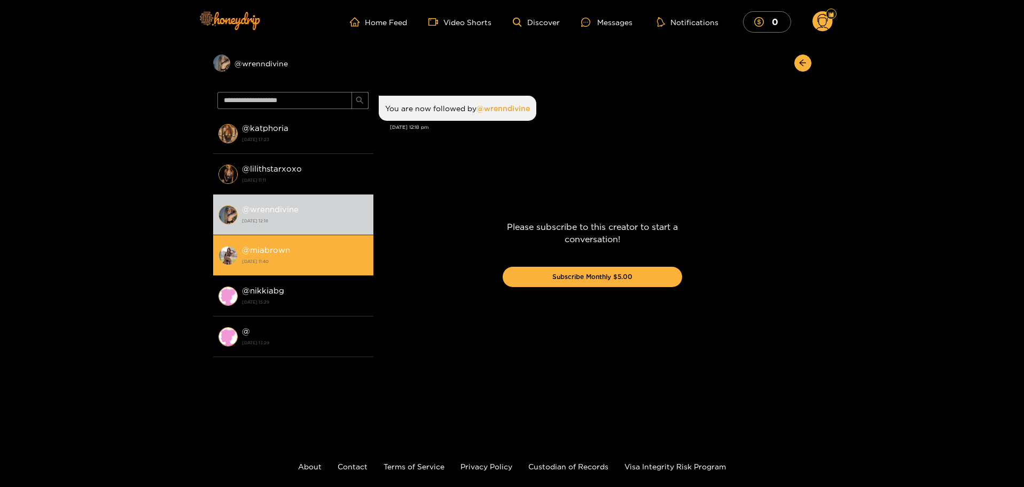
click at [295, 257] on strong "3 July 2024 11:40" at bounding box center [305, 261] width 126 height 10
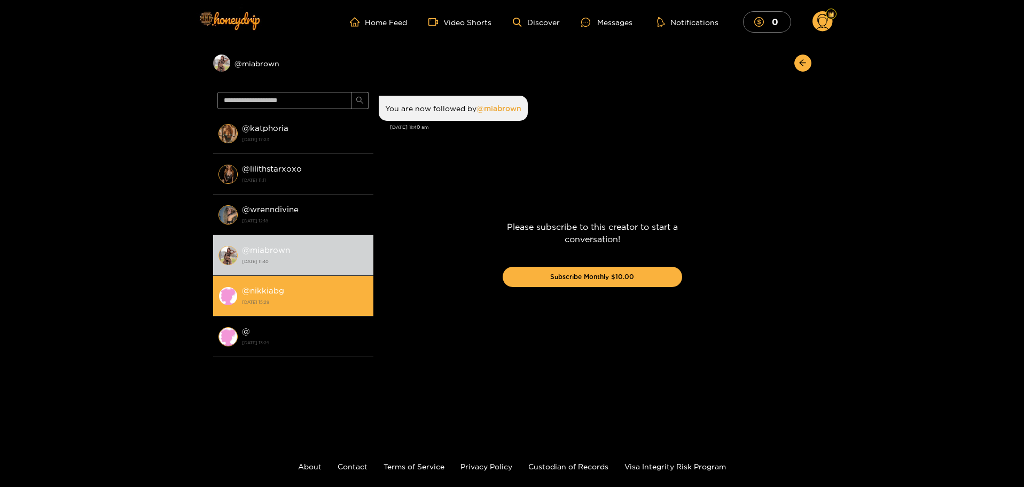
click at [296, 287] on div "@ nikkiabg 28 June 2024 15:29" at bounding box center [305, 296] width 126 height 24
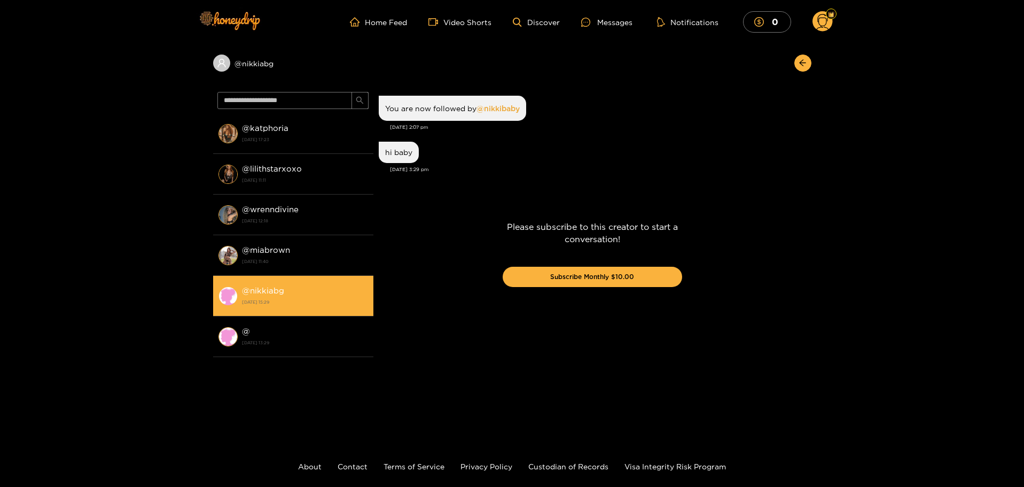
click at [296, 312] on li "@ nikkiabg 28 June 2024 15:29" at bounding box center [293, 296] width 160 height 41
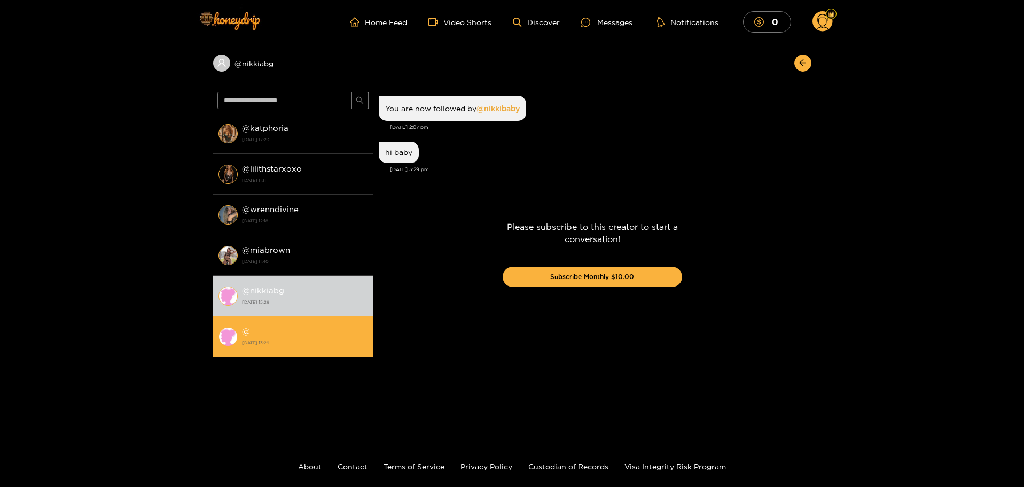
click at [268, 328] on div "@ 28 June 2024 13:29" at bounding box center [305, 336] width 126 height 24
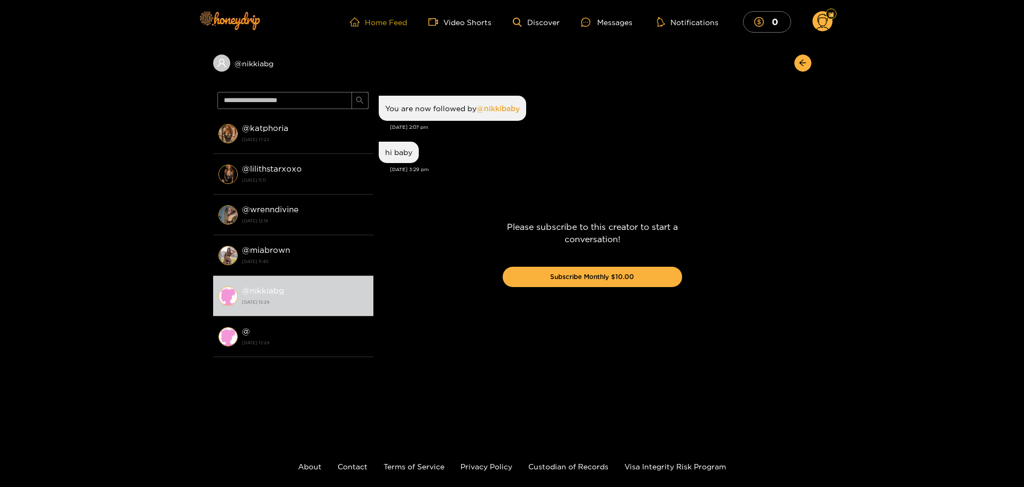
click at [405, 24] on link "Home Feed" at bounding box center [378, 22] width 57 height 10
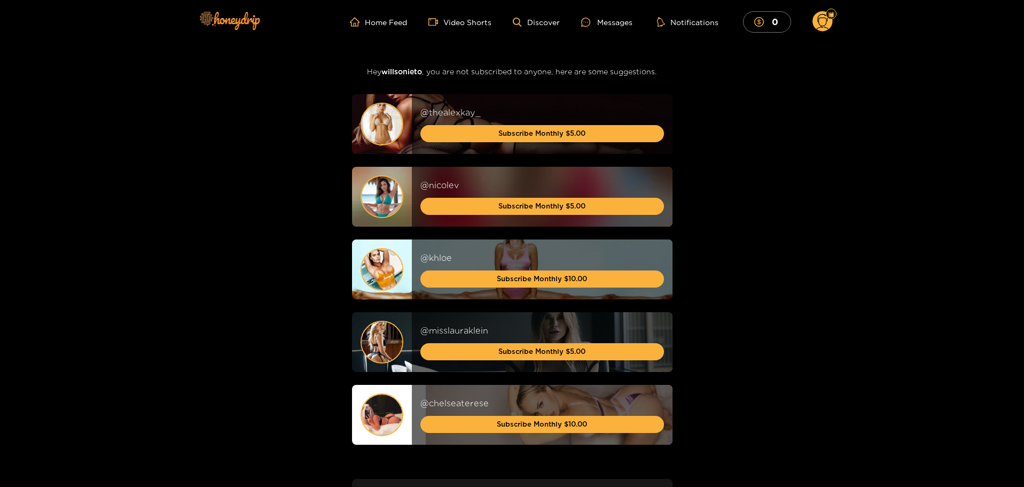
click at [816, 14] on circle at bounding box center [822, 21] width 20 height 20
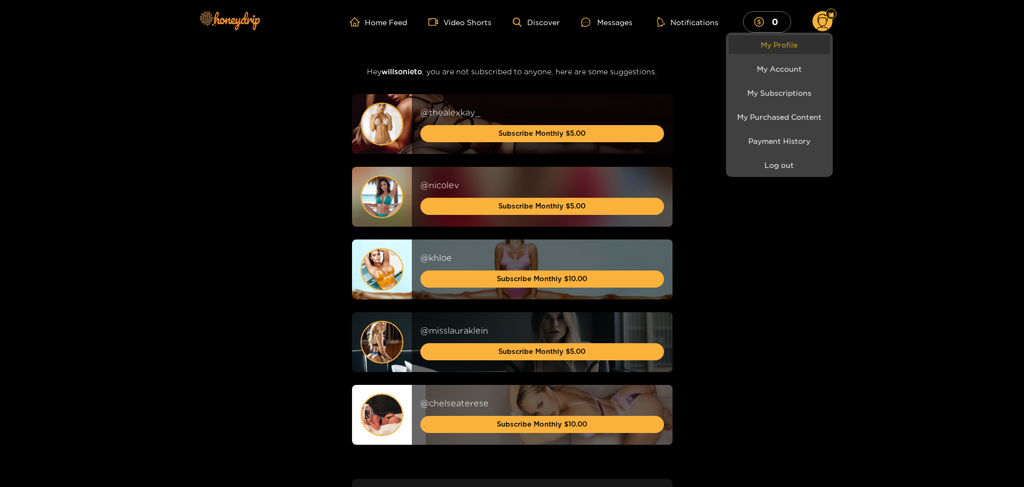
click at [798, 43] on link "My Profile" at bounding box center [779, 44] width 101 height 19
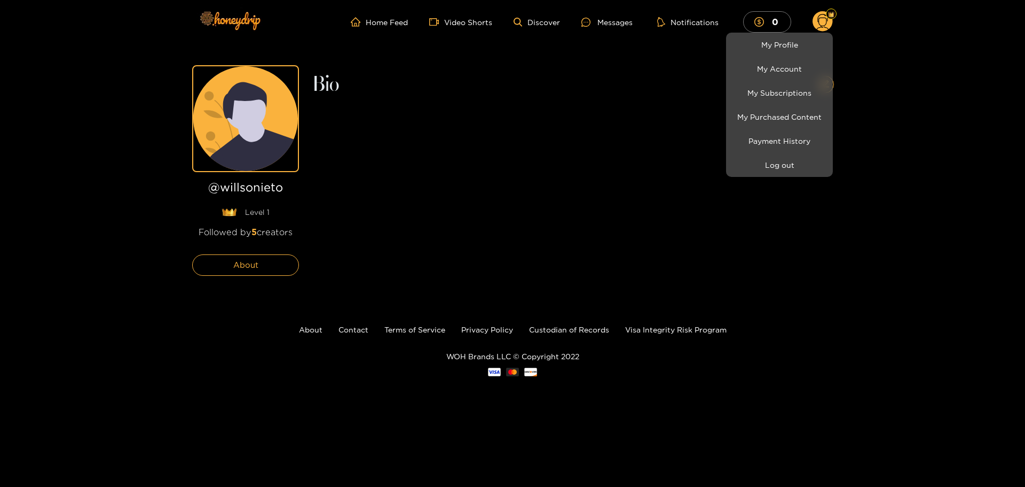
click at [256, 236] on div at bounding box center [512, 243] width 1025 height 487
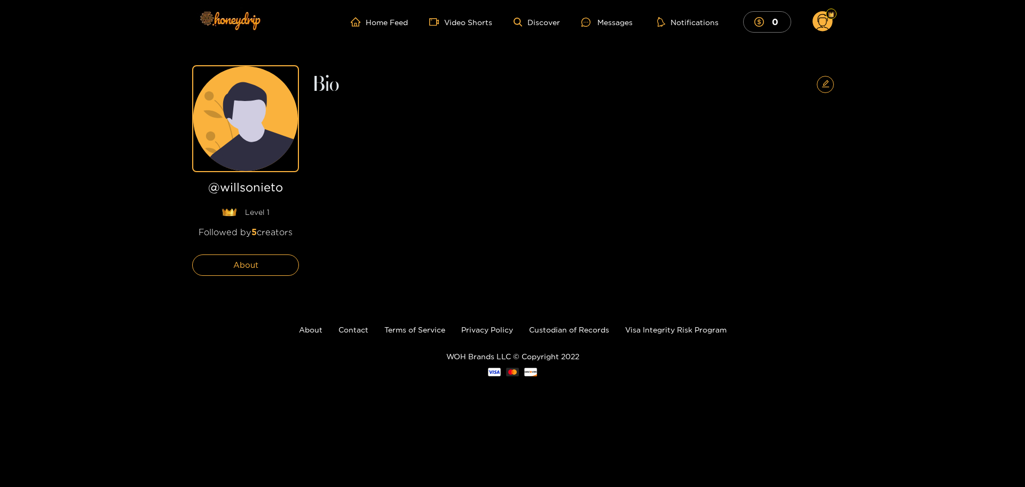
click at [255, 236] on span "5" at bounding box center [254, 232] width 5 height 10
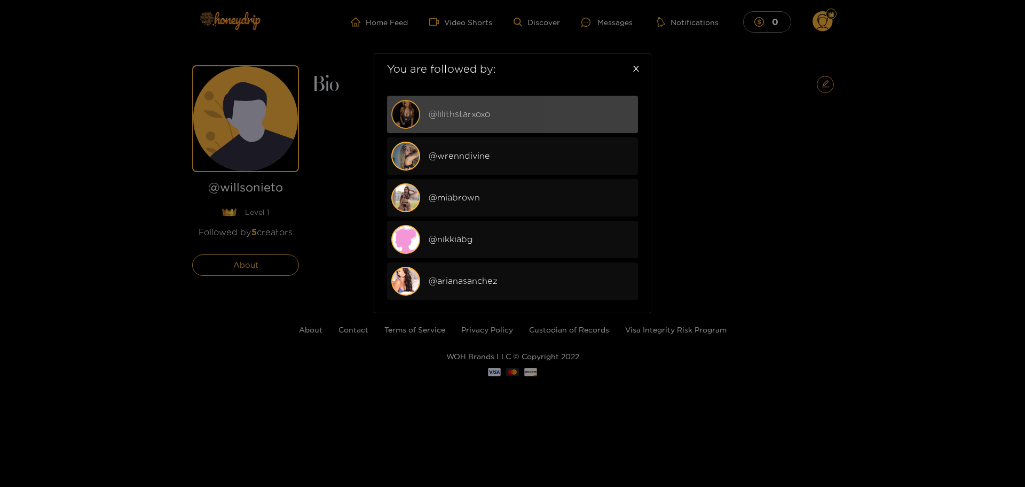
drag, startPoint x: 546, startPoint y: 109, endPoint x: 538, endPoint y: 114, distance: 9.3
click at [538, 114] on div "@ lilithstarxoxo" at bounding box center [531, 113] width 205 height 13
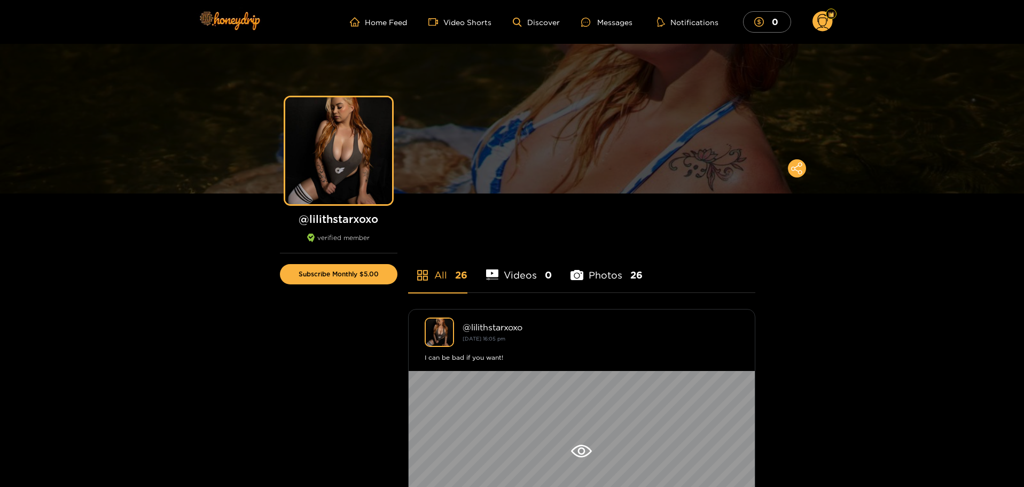
click at [836, 19] on header "Home Feed Video Shorts Discover Messages Notifications 0 0 0 videos discover me…" at bounding box center [512, 22] width 1024 height 44
click at [825, 20] on circle at bounding box center [822, 21] width 20 height 20
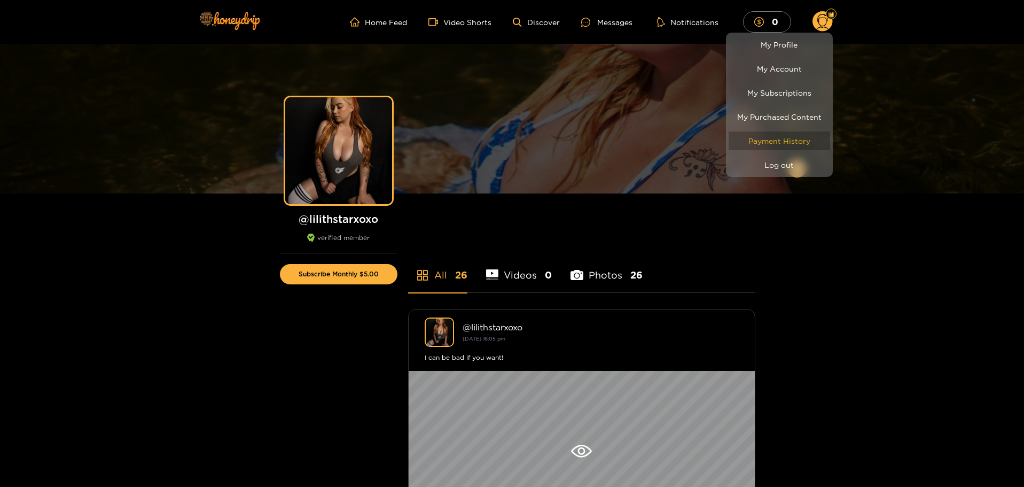
click at [796, 139] on link "Payment History" at bounding box center [779, 140] width 101 height 19
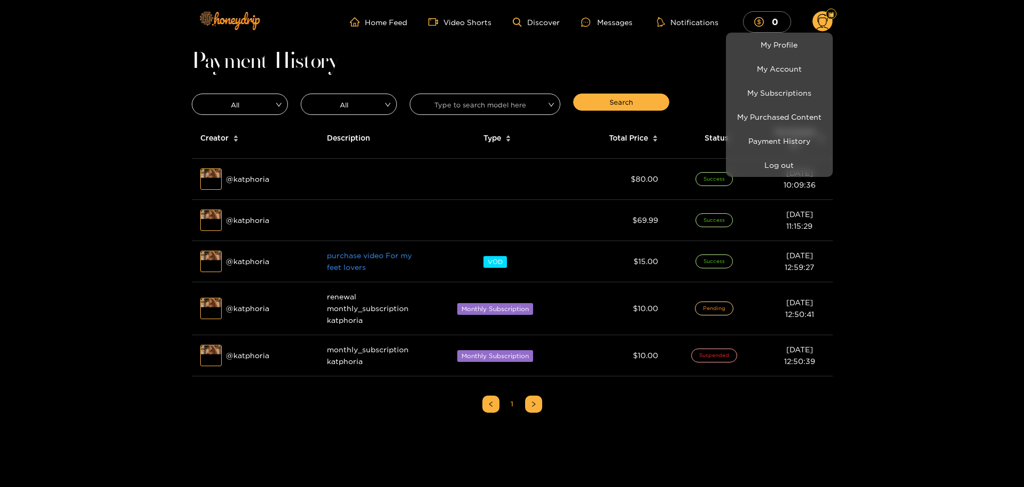
click at [412, 263] on div at bounding box center [512, 243] width 1024 height 487
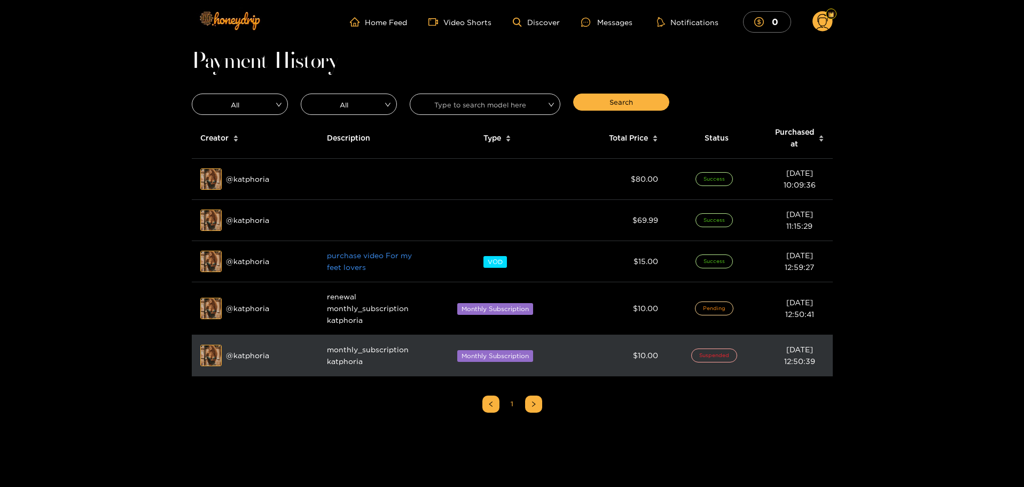
click at [723, 354] on span "Suspended" at bounding box center [714, 355] width 46 height 14
drag, startPoint x: 693, startPoint y: 354, endPoint x: 647, endPoint y: 360, distance: 46.4
click at [690, 354] on td "Suspended" at bounding box center [716, 355] width 99 height 41
click at [494, 362] on td "Monthly Subscription" at bounding box center [497, 355] width 144 height 41
